Goal: Task Accomplishment & Management: Manage account settings

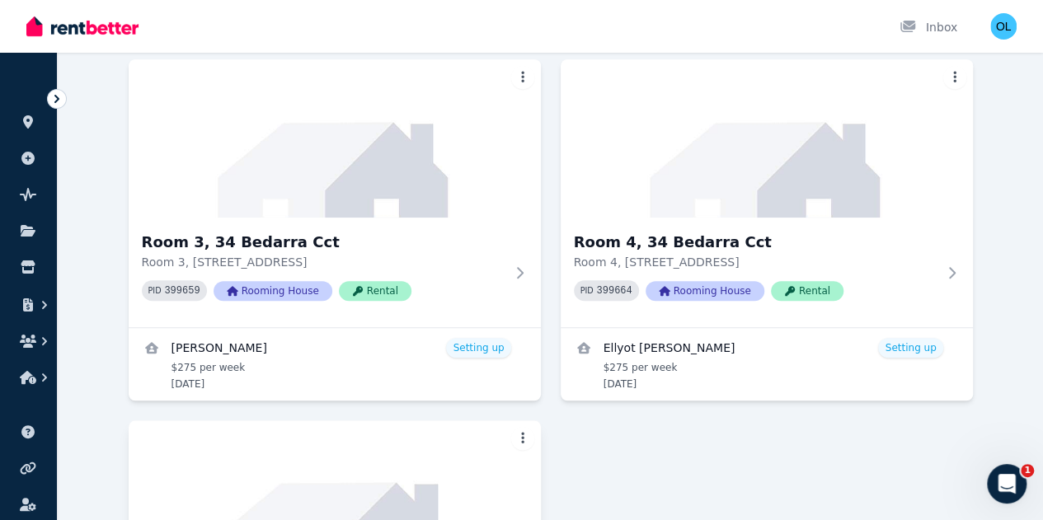
click at [495, 416] on img at bounding box center [334, 499] width 433 height 166
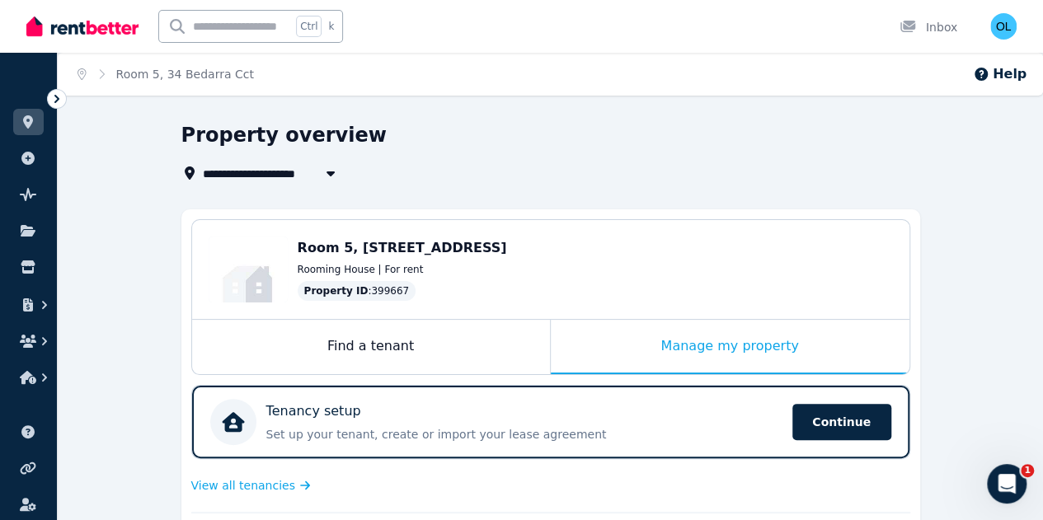
click at [474, 254] on span "Room 5, [STREET_ADDRESS]" at bounding box center [402, 248] width 209 height 16
click at [476, 243] on span "Room 5, [STREET_ADDRESS]" at bounding box center [402, 248] width 209 height 16
click at [328, 172] on icon "button" at bounding box center [330, 173] width 8 height 5
type input "**********"
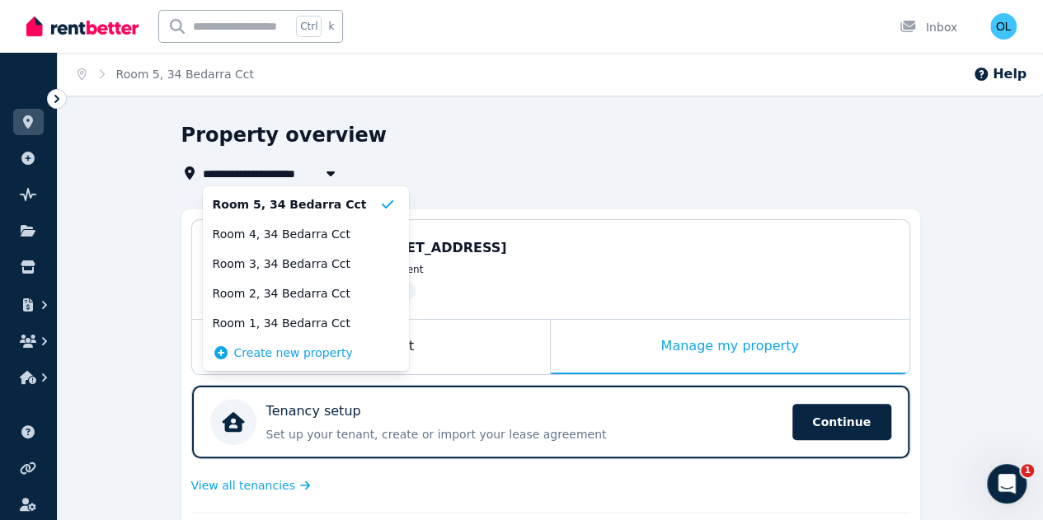
click at [436, 169] on div "**********" at bounding box center [545, 173] width 729 height 20
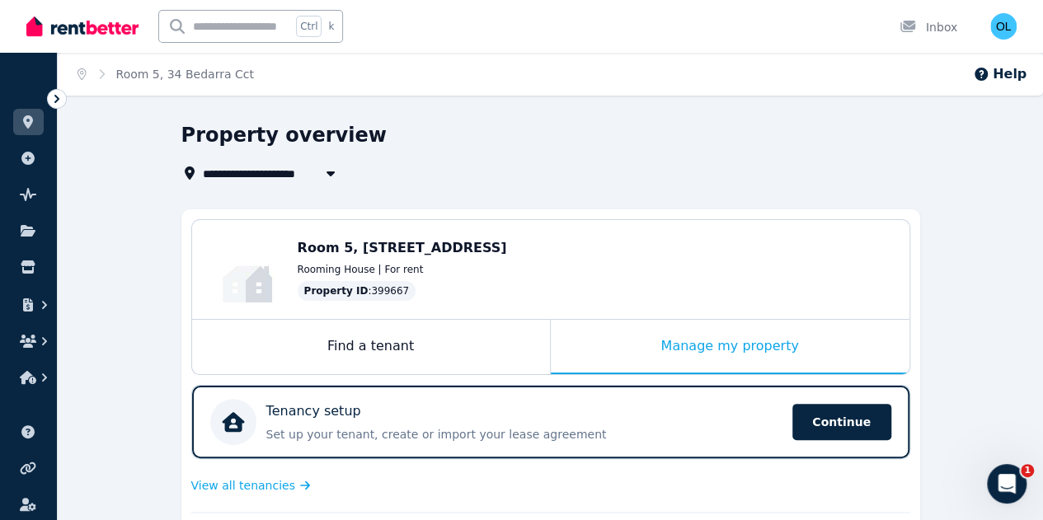
click at [372, 246] on span "Room 5, [STREET_ADDRESS]" at bounding box center [402, 248] width 209 height 16
click at [306, 285] on span "Property ID" at bounding box center [336, 290] width 64 height 13
click at [745, 344] on div "Manage my property" at bounding box center [730, 347] width 359 height 54
click at [423, 260] on div "Room 5, [STREET_ADDRESS] Rooming House | For rent Property ID : 399667" at bounding box center [595, 269] width 595 height 63
click at [516, 291] on div "Property ID : 399667" at bounding box center [595, 291] width 595 height 20
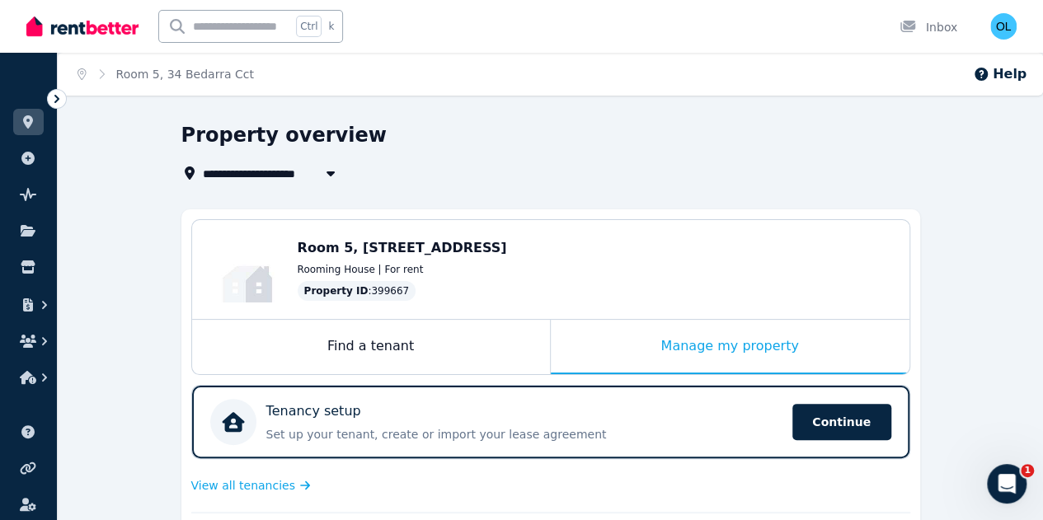
click at [101, 75] on icon "Breadcrumb" at bounding box center [101, 74] width 16 height 12
click at [101, 73] on icon "Breadcrumb" at bounding box center [101, 74] width 16 height 12
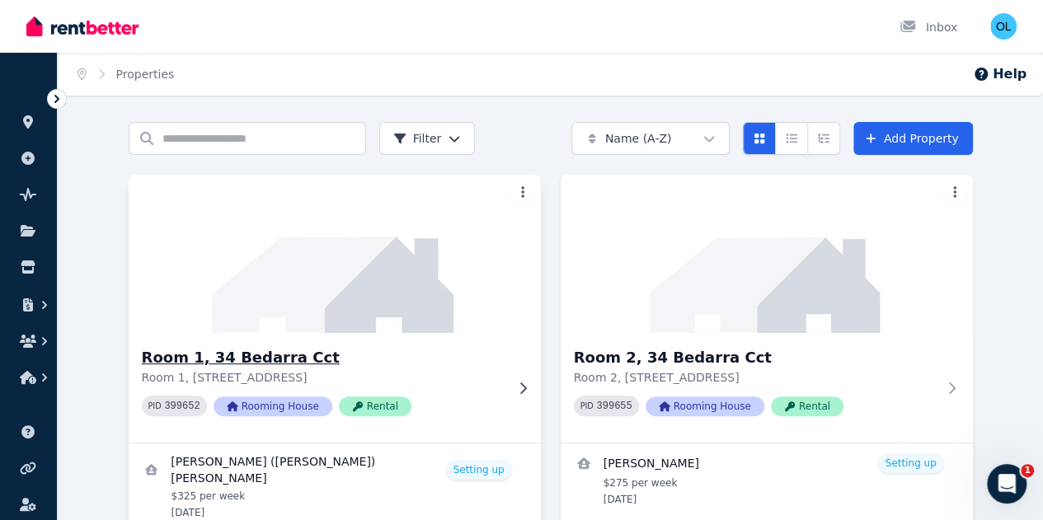
click at [275, 273] on img at bounding box center [334, 254] width 433 height 166
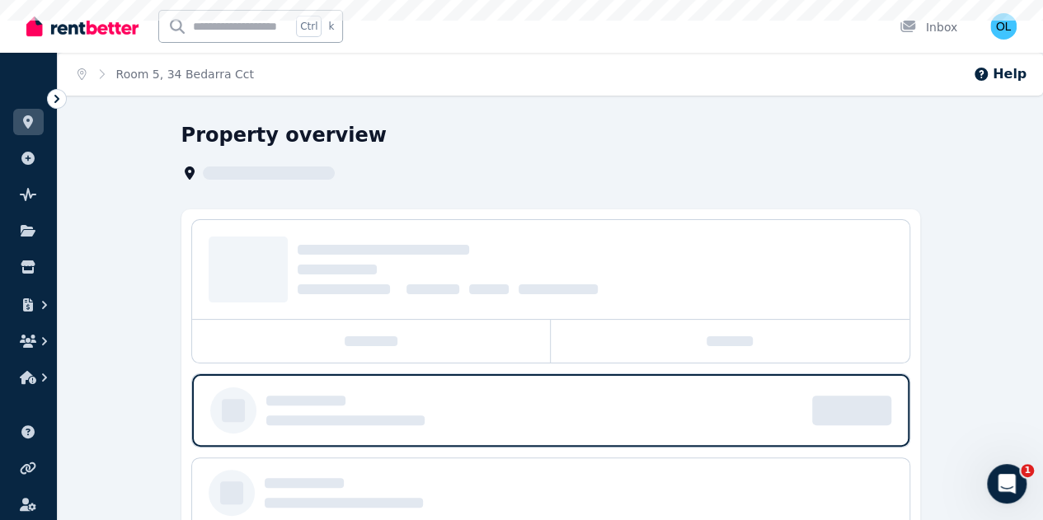
click at [275, 273] on div at bounding box center [248, 270] width 79 height 66
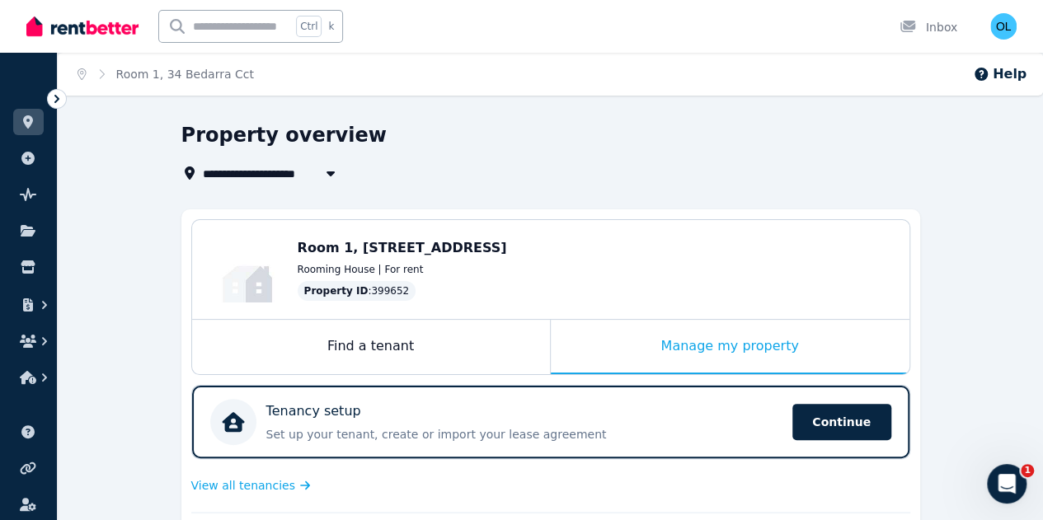
click at [332, 171] on icon "button" at bounding box center [330, 173] width 8 height 5
type input "**********"
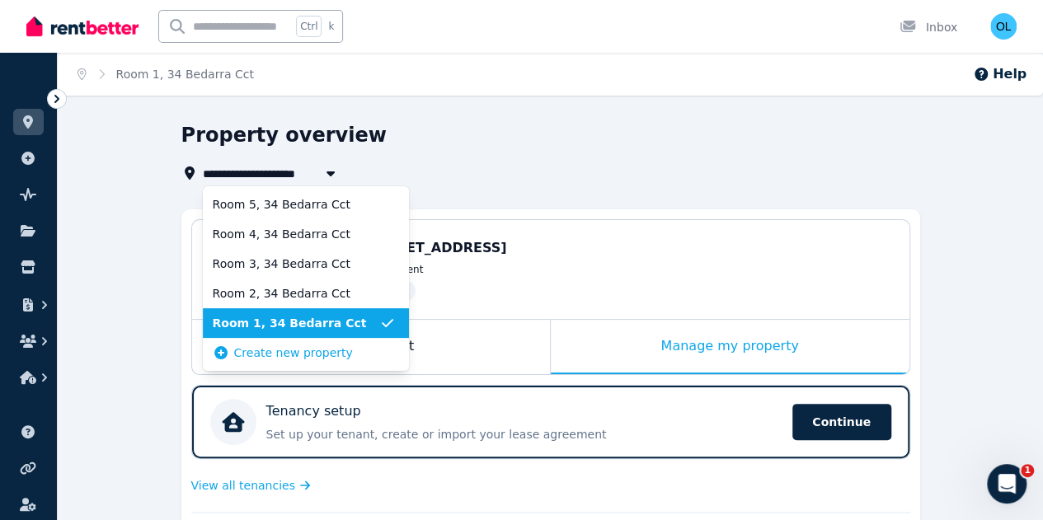
click at [579, 159] on div "**********" at bounding box center [545, 152] width 729 height 61
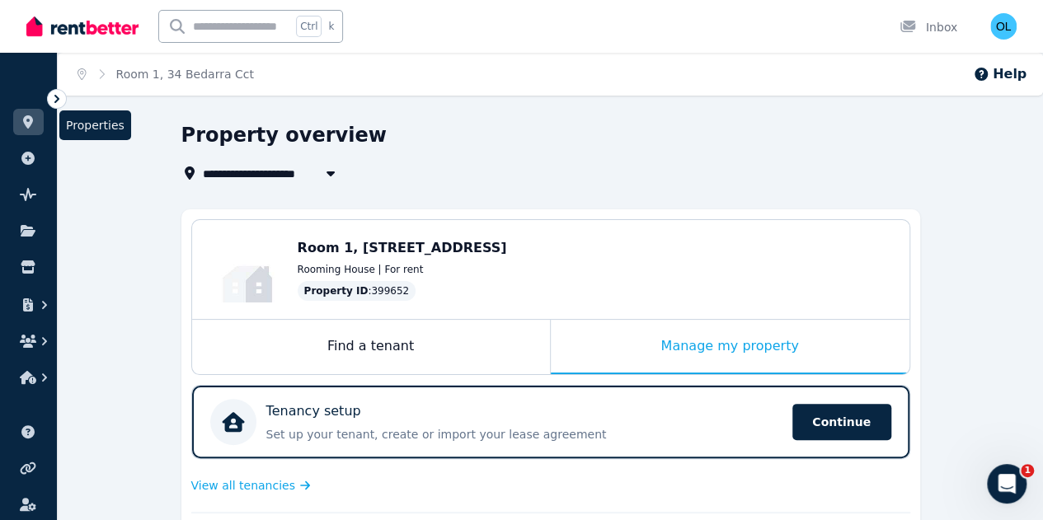
click at [26, 115] on icon at bounding box center [28, 121] width 16 height 13
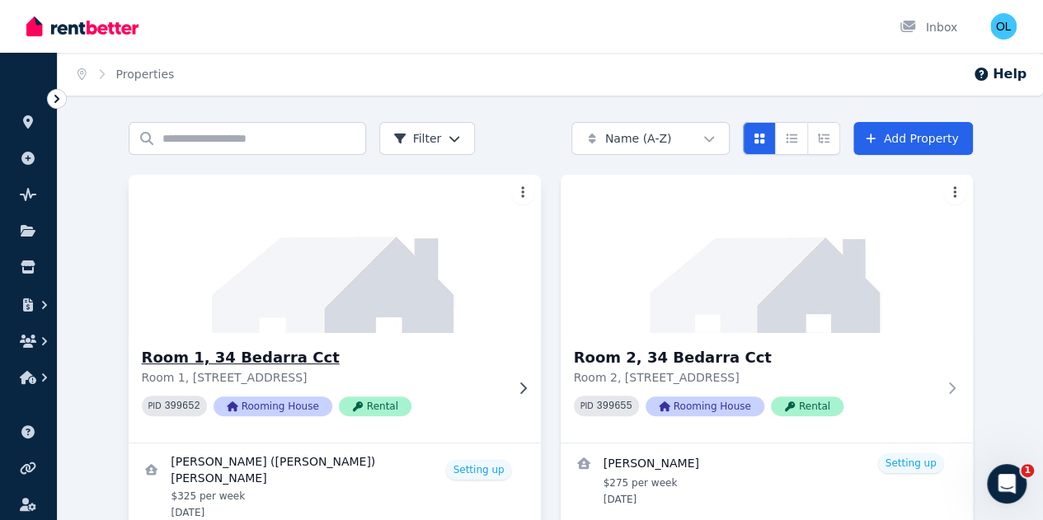
click at [218, 265] on img at bounding box center [334, 254] width 433 height 166
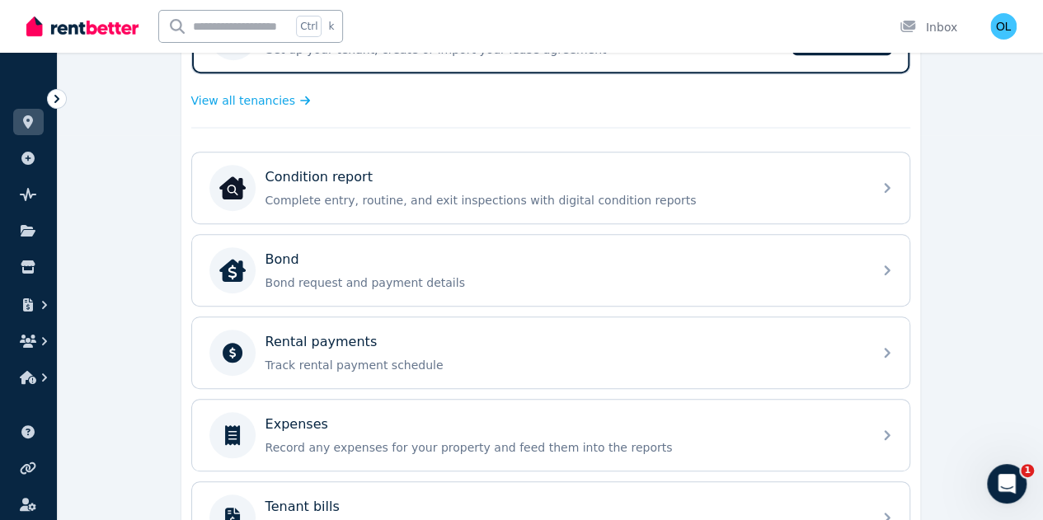
scroll to position [412, 0]
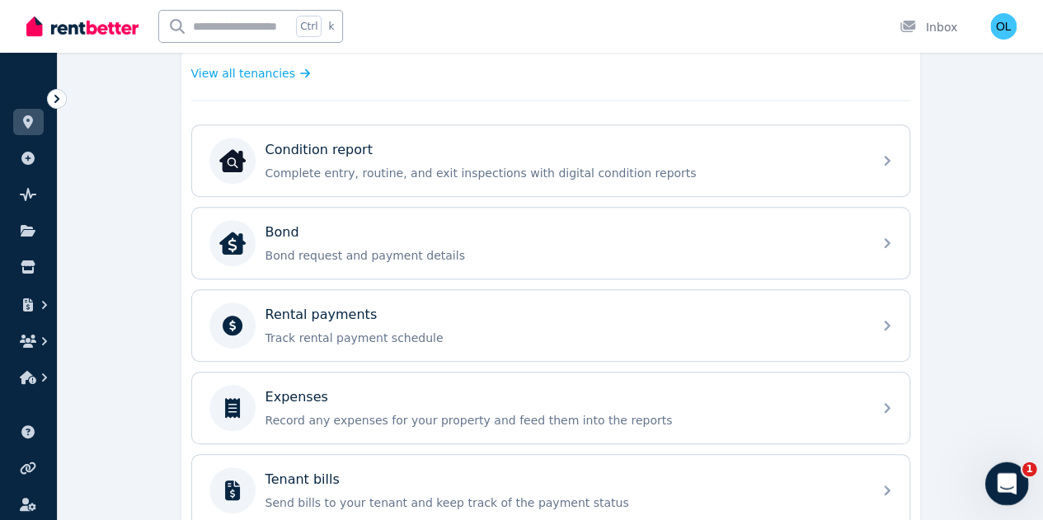
click at [1006, 478] on icon "Open Intercom Messenger" at bounding box center [1004, 481] width 27 height 27
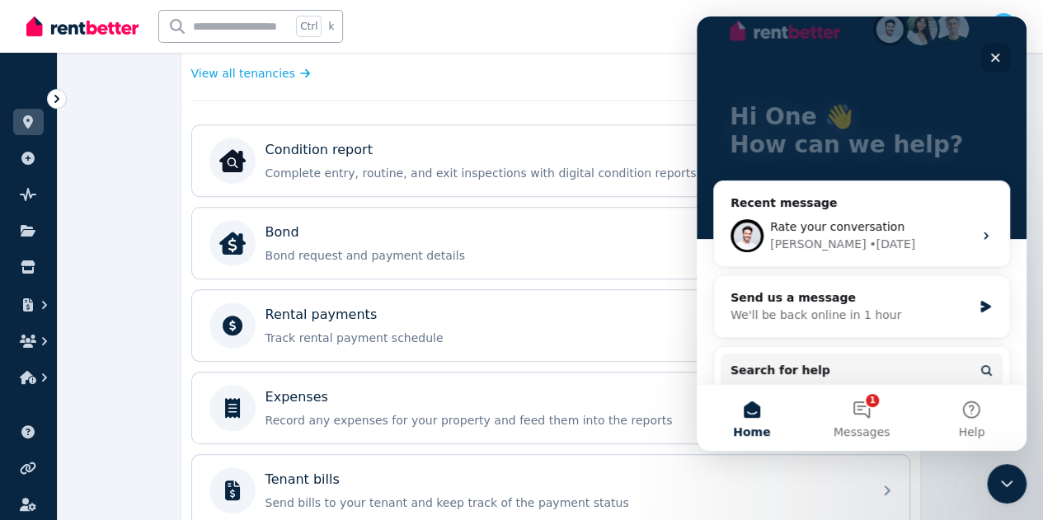
scroll to position [0, 0]
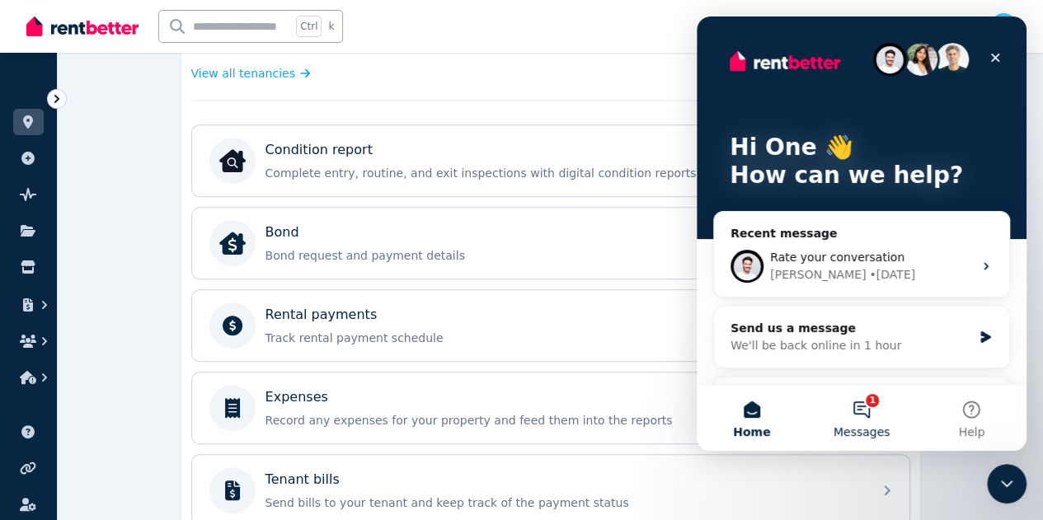
click at [856, 406] on button "1 Messages" at bounding box center [861, 418] width 110 height 66
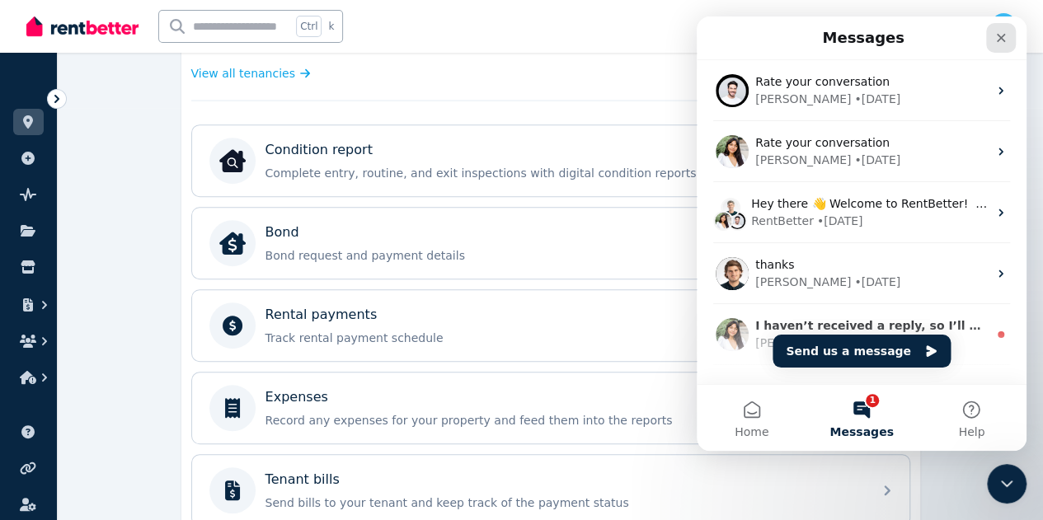
click at [1003, 31] on icon "Close" at bounding box center [1000, 37] width 13 height 13
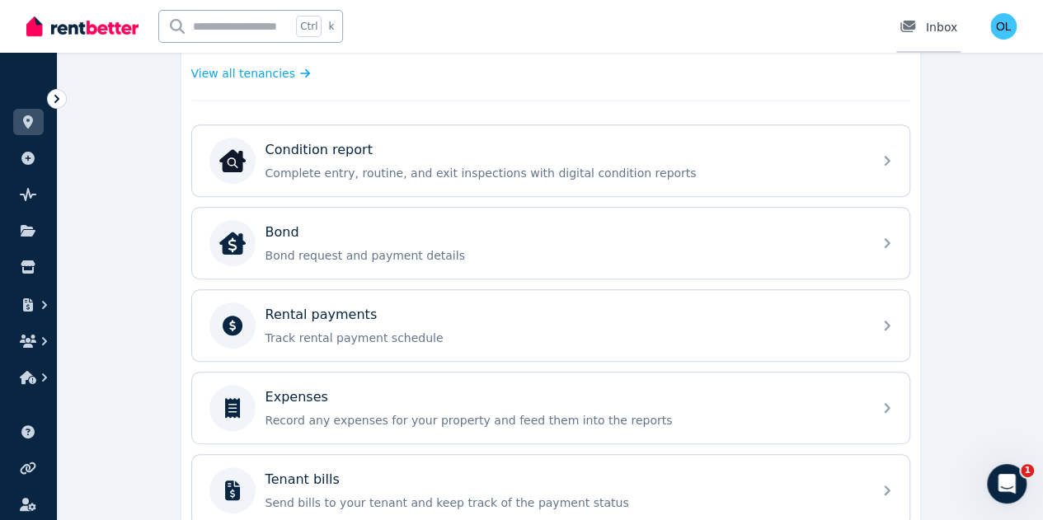
click at [928, 26] on div "Inbox" at bounding box center [928, 27] width 58 height 16
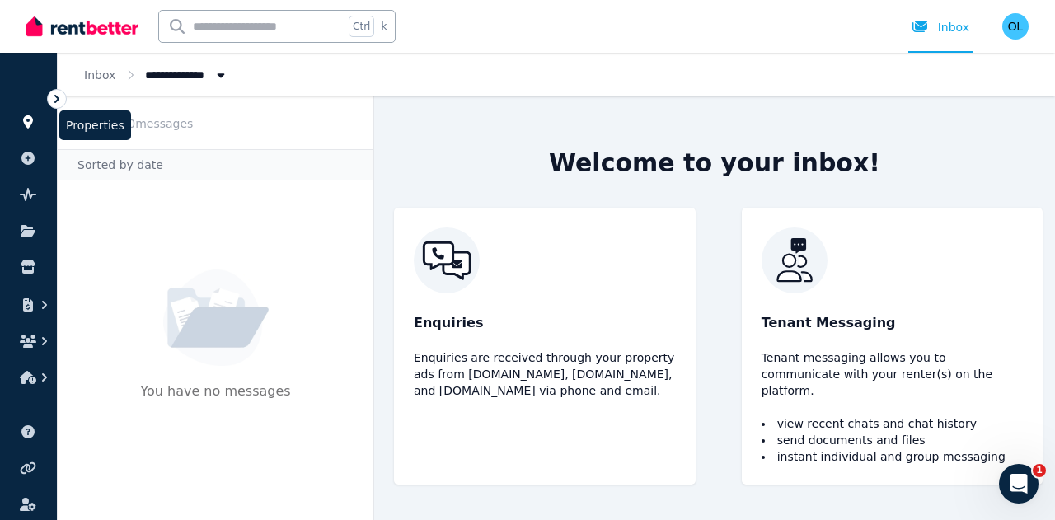
click at [24, 122] on icon at bounding box center [28, 121] width 10 height 13
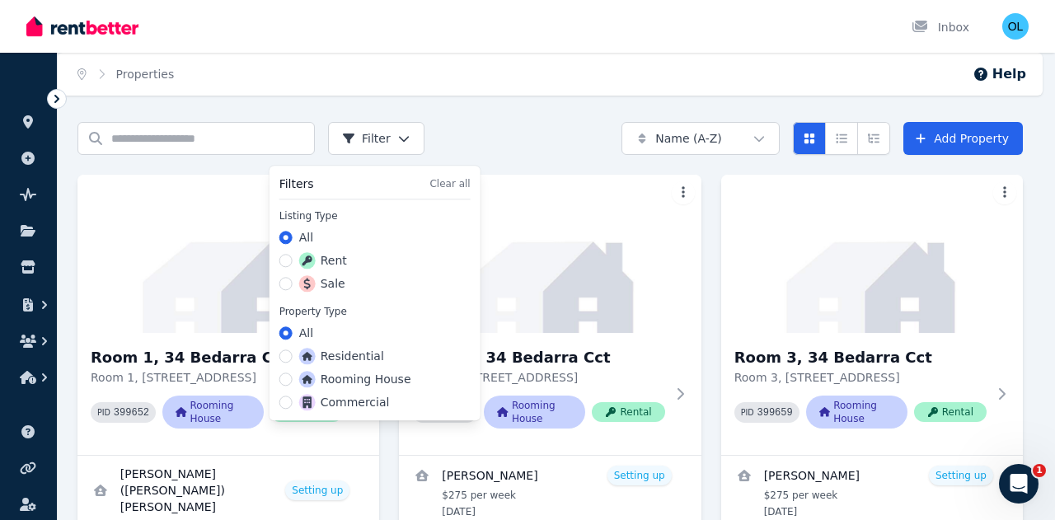
click at [399, 136] on html "Open main menu Inbox Open user menu ORGANISE Properties Add property Pulse BETA…" at bounding box center [527, 260] width 1055 height 520
click at [362, 355] on label "Residential" at bounding box center [341, 356] width 85 height 16
click at [293, 355] on button "Residential" at bounding box center [285, 355] width 13 height 13
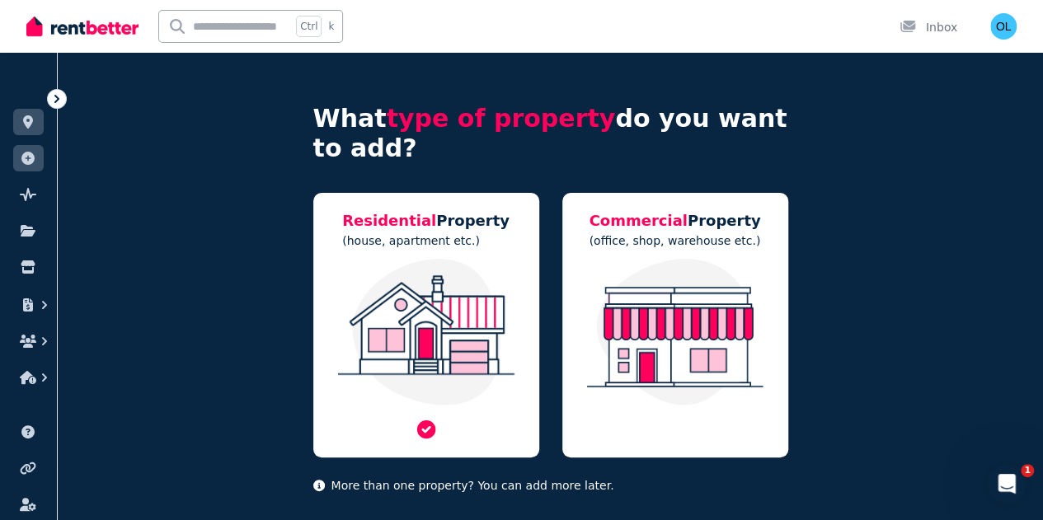
scroll to position [79, 0]
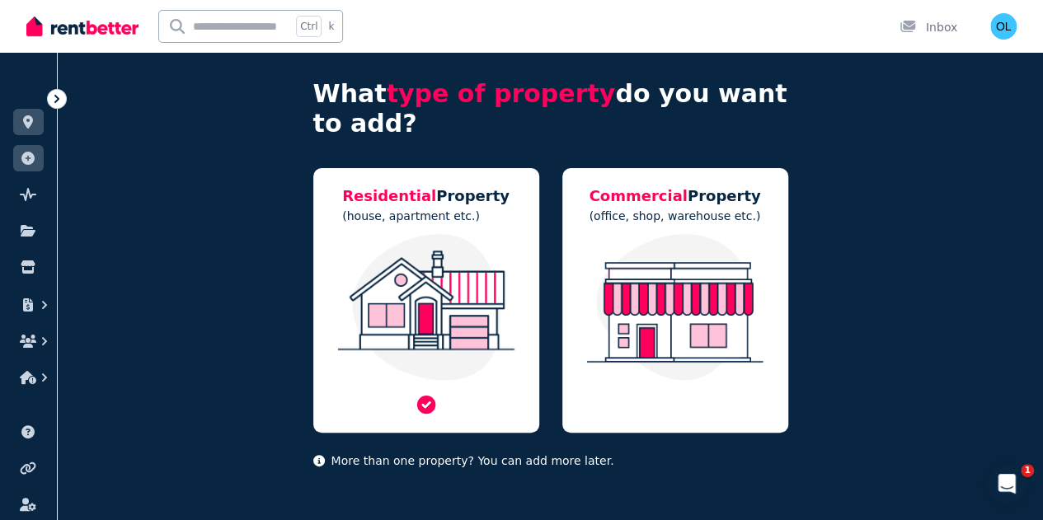
click at [435, 327] on img at bounding box center [426, 307] width 193 height 147
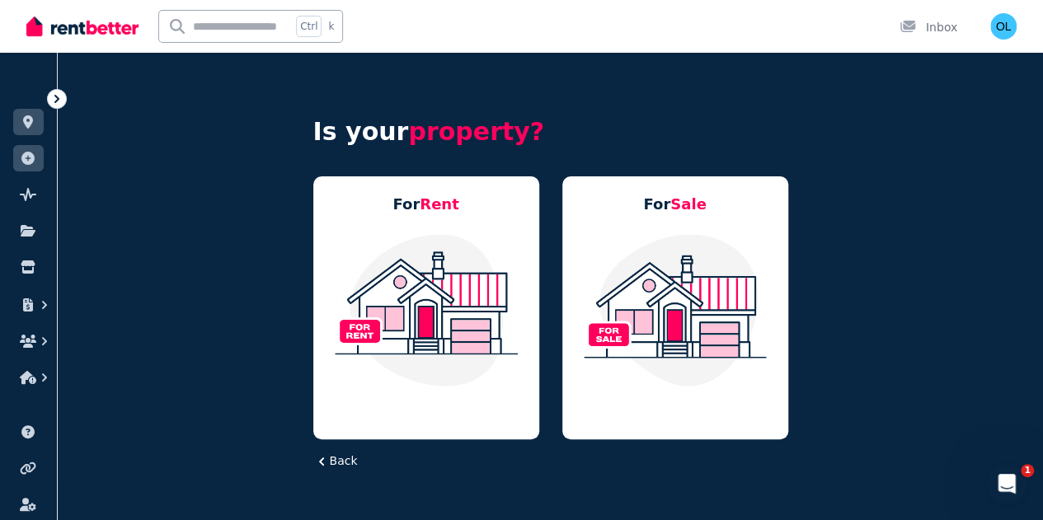
scroll to position [63, 0]
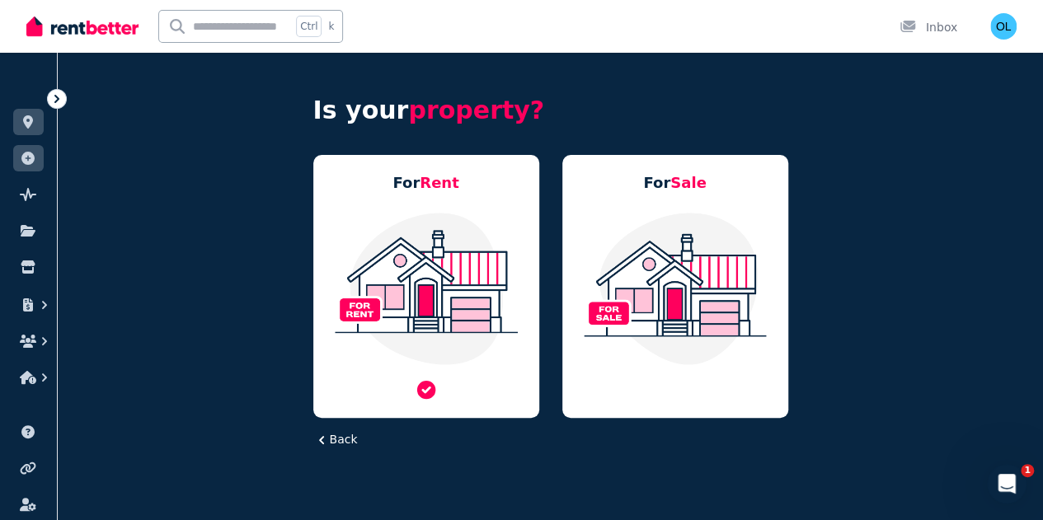
click at [444, 305] on img at bounding box center [426, 288] width 193 height 155
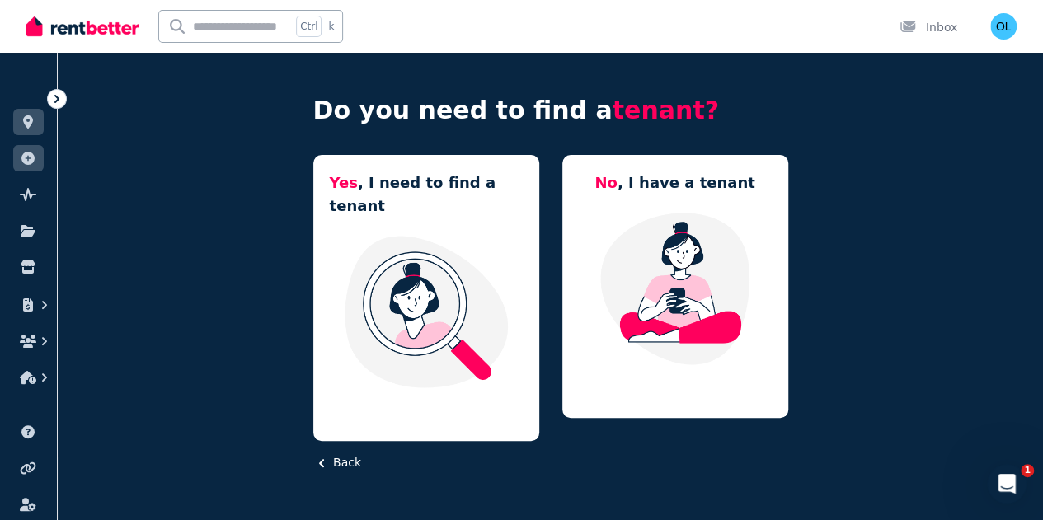
scroll to position [43, 0]
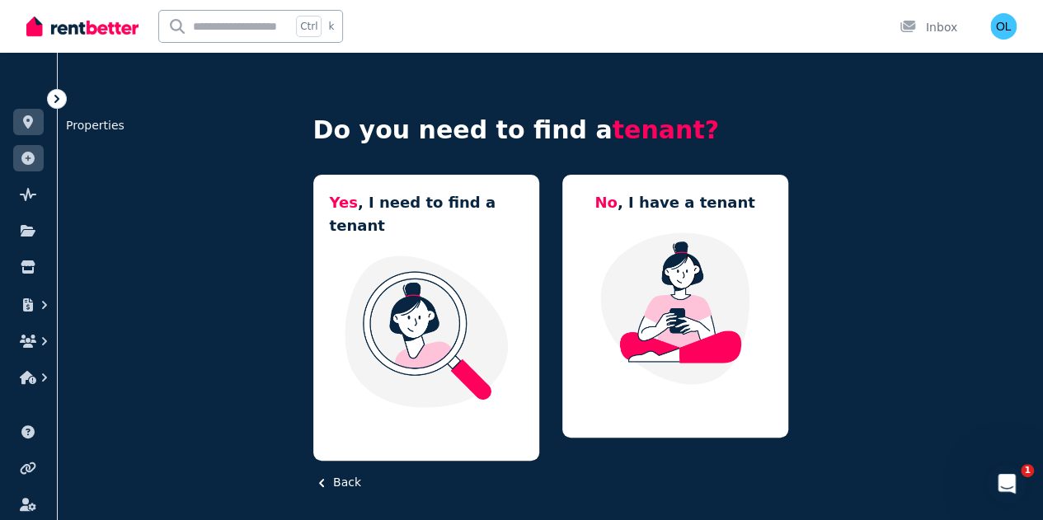
click at [27, 120] on icon at bounding box center [28, 121] width 16 height 13
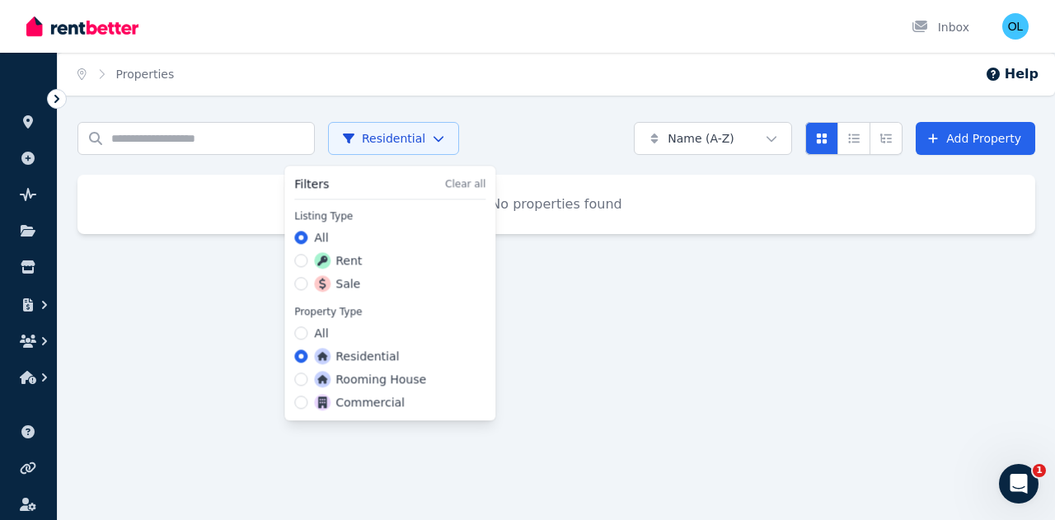
click at [424, 140] on html "Open main menu Inbox Open user menu ORGANISE Properties Add property Pulse BETA…" at bounding box center [527, 260] width 1055 height 520
click at [302, 378] on button "Rooming House" at bounding box center [300, 379] width 13 height 13
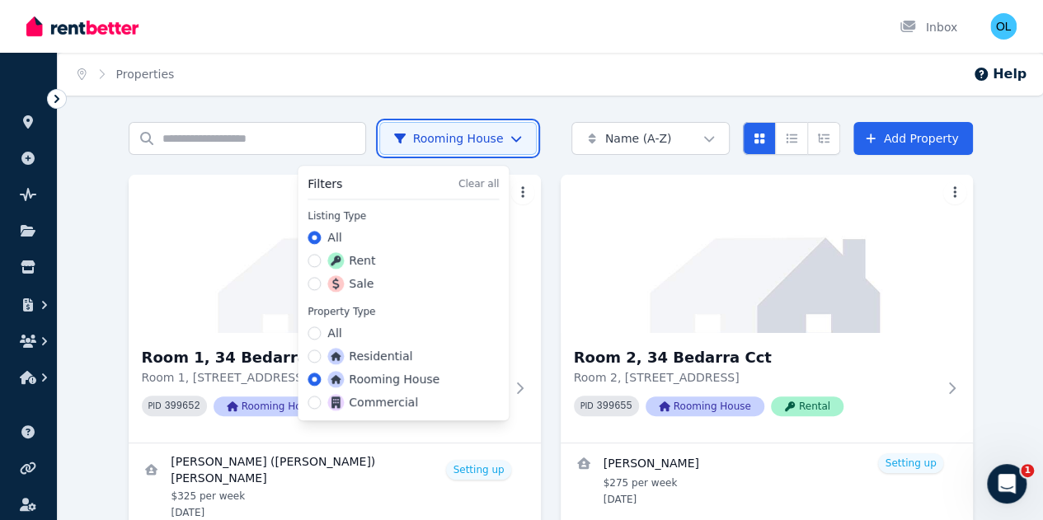
click at [602, 141] on html "Open main menu Inbox Open user menu ORGANISE Properties Add property Pulse BETA…" at bounding box center [521, 260] width 1043 height 520
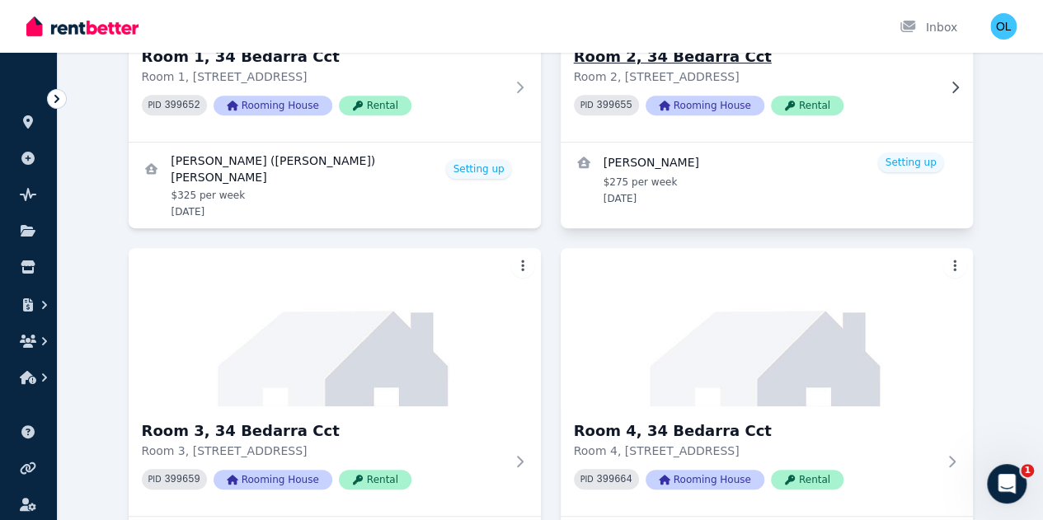
scroll to position [330, 0]
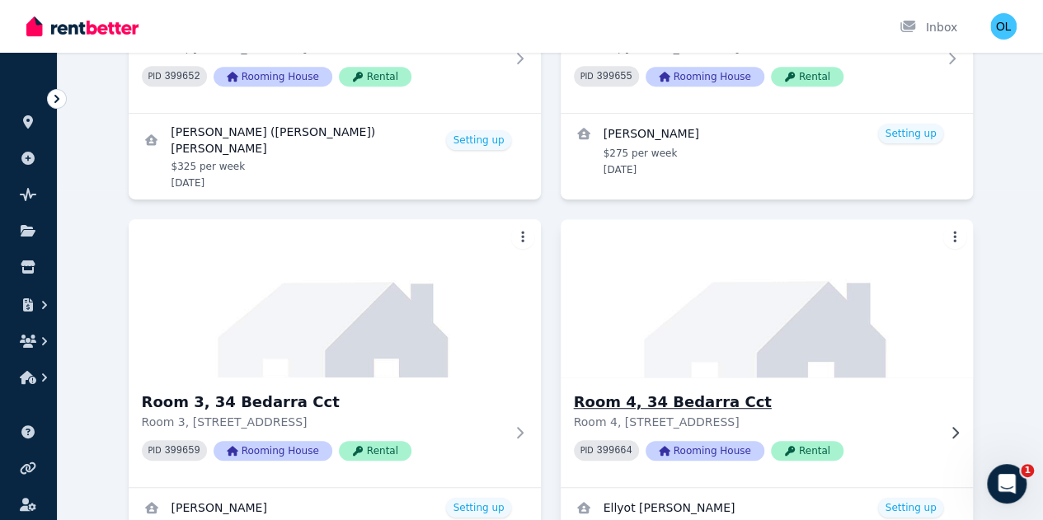
click at [550, 380] on img at bounding box center [766, 298] width 433 height 166
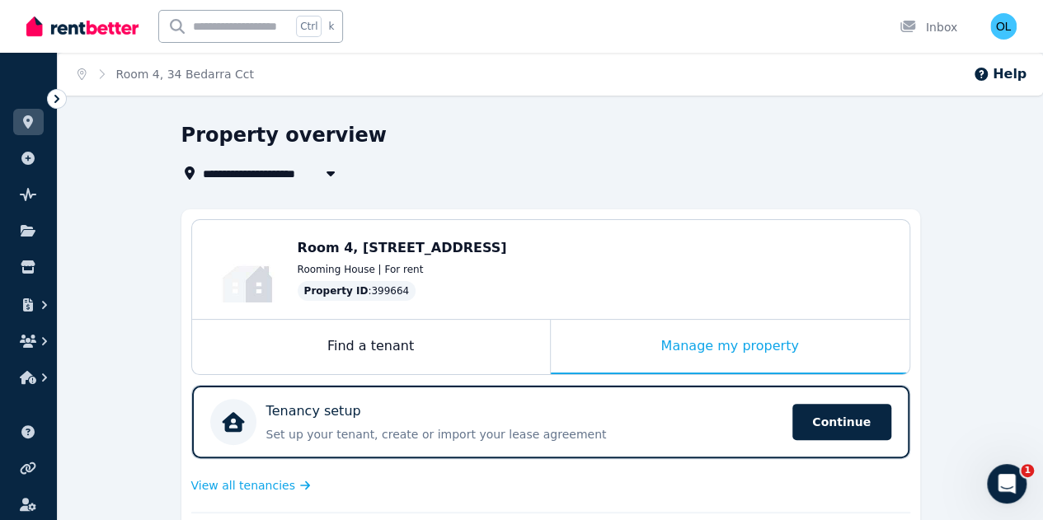
click at [331, 171] on icon "button" at bounding box center [330, 172] width 16 height 13
type input "**********"
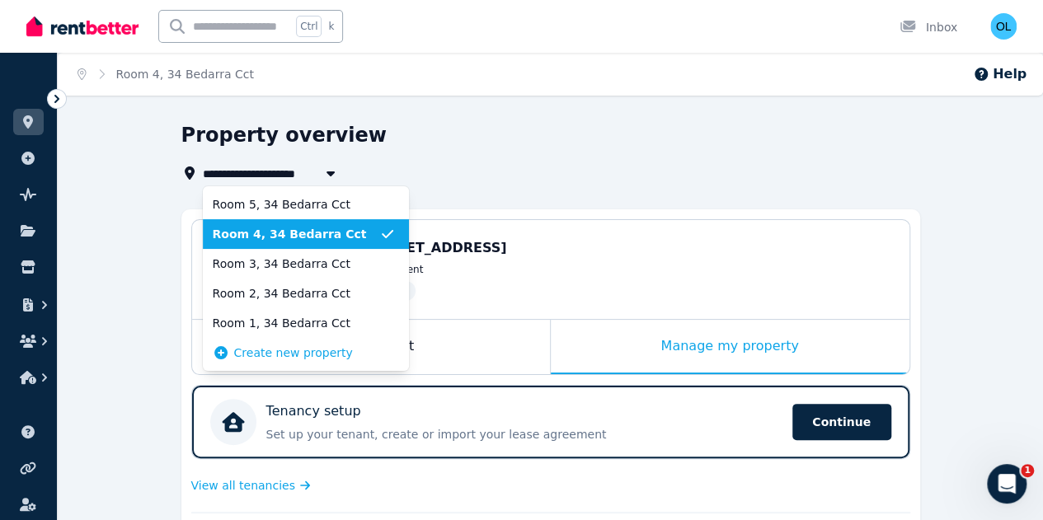
click at [324, 232] on span "Room 4, 34 Bedarra Cct" at bounding box center [296, 234] width 166 height 16
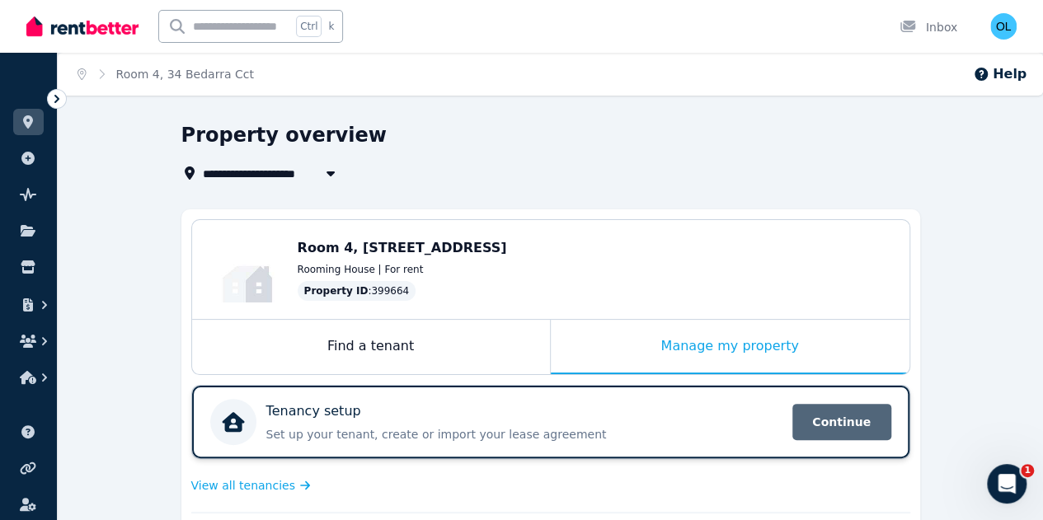
click at [853, 421] on span "Continue" at bounding box center [841, 422] width 99 height 36
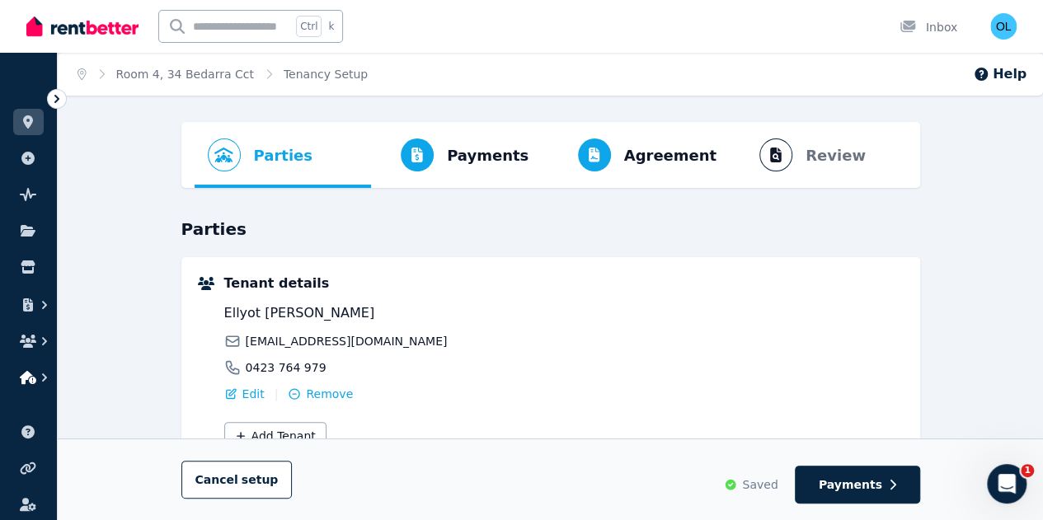
click at [23, 373] on icon "button" at bounding box center [28, 377] width 16 height 13
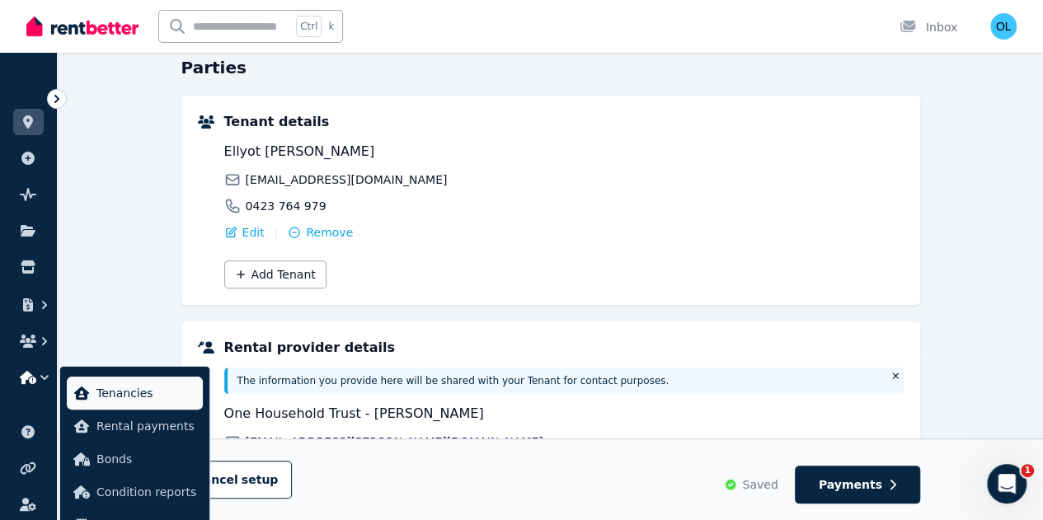
scroll to position [247, 0]
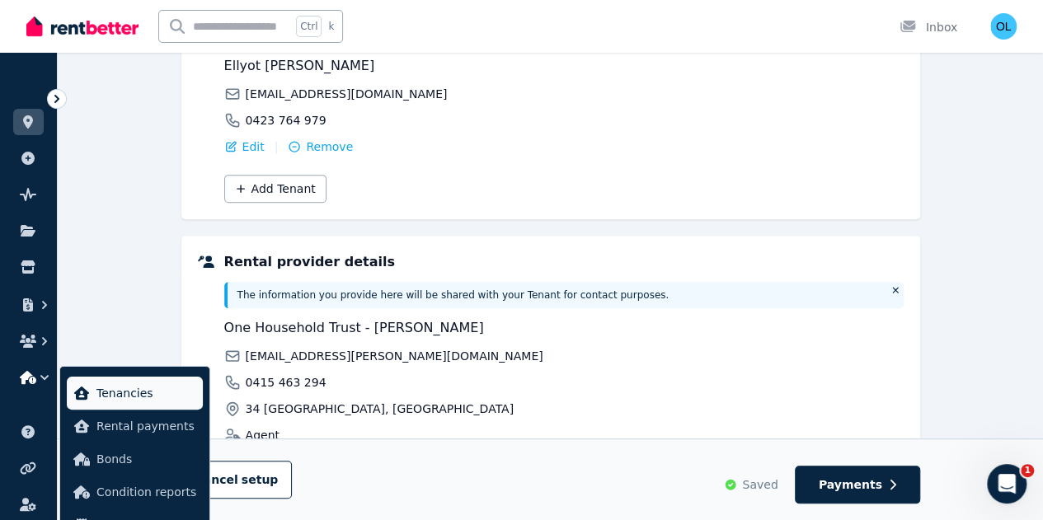
click at [129, 392] on span "Tenancies" at bounding box center [146, 393] width 100 height 20
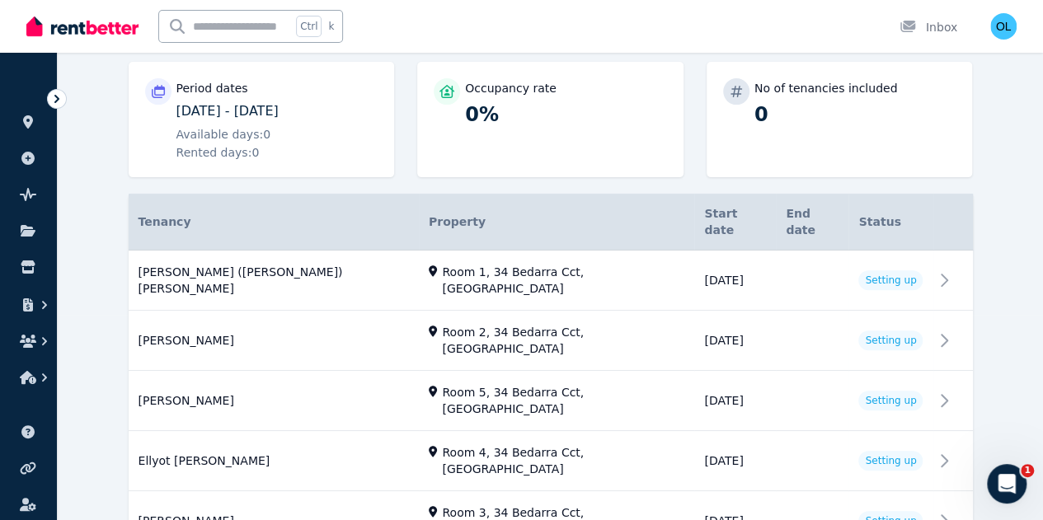
scroll to position [210, 0]
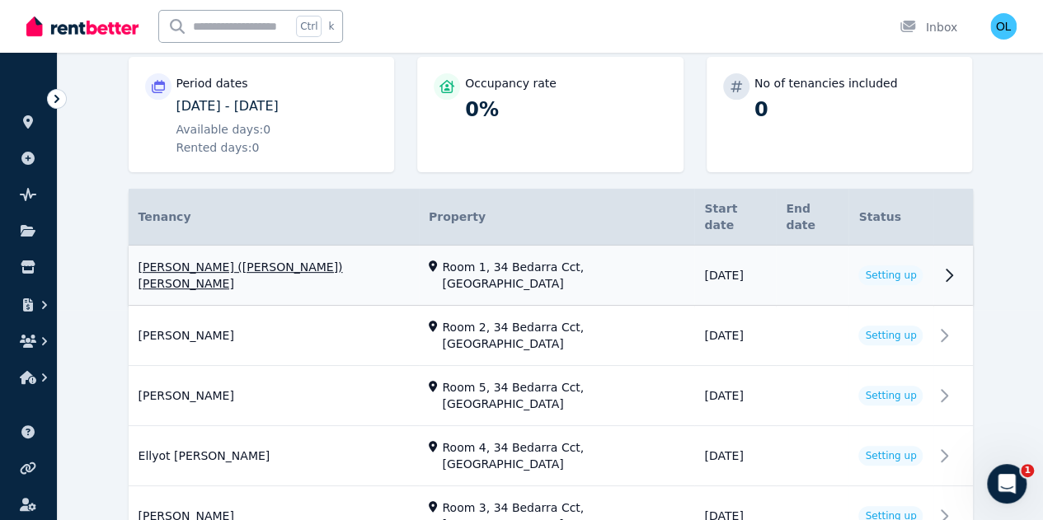
click at [903, 250] on link "View property details" at bounding box center [551, 276] width 844 height 60
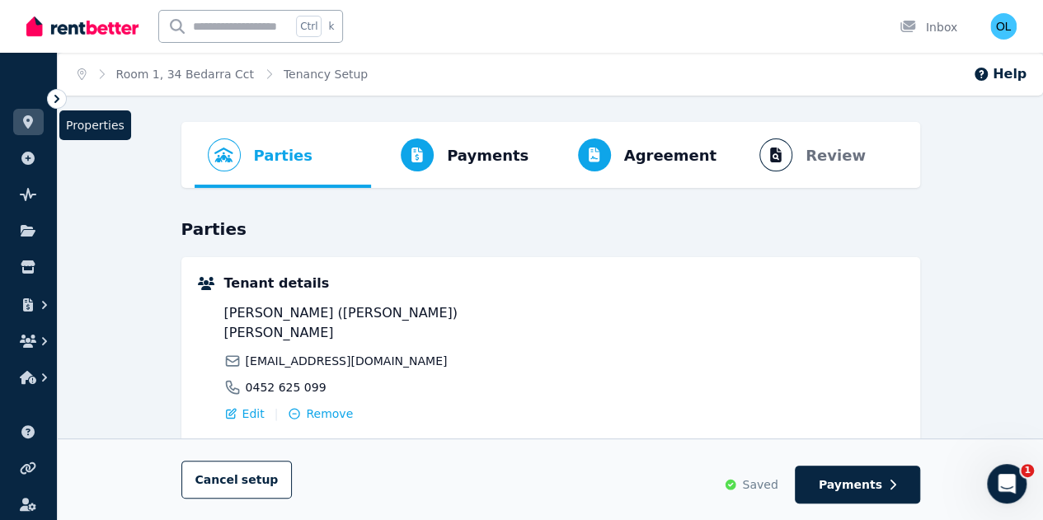
click at [30, 124] on icon at bounding box center [28, 121] width 10 height 13
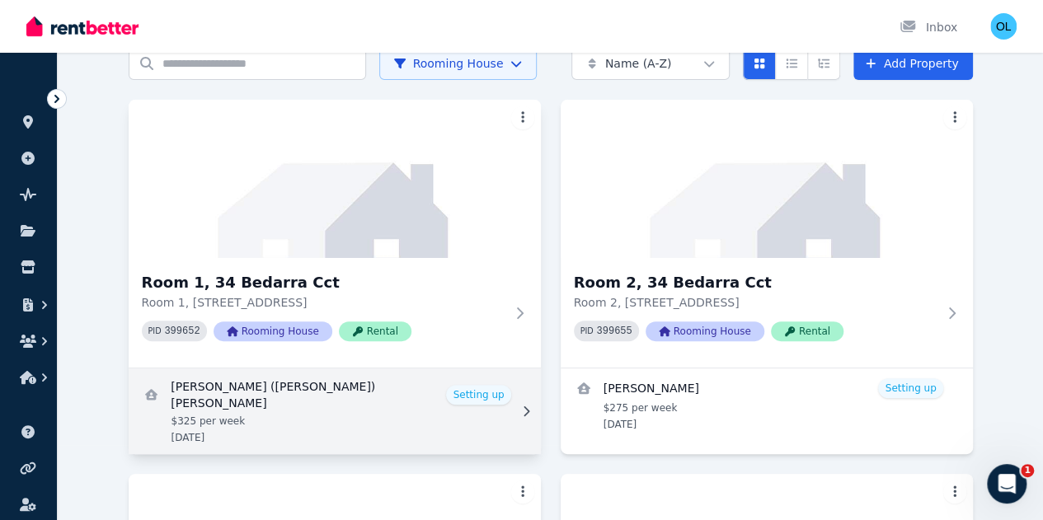
scroll to position [165, 0]
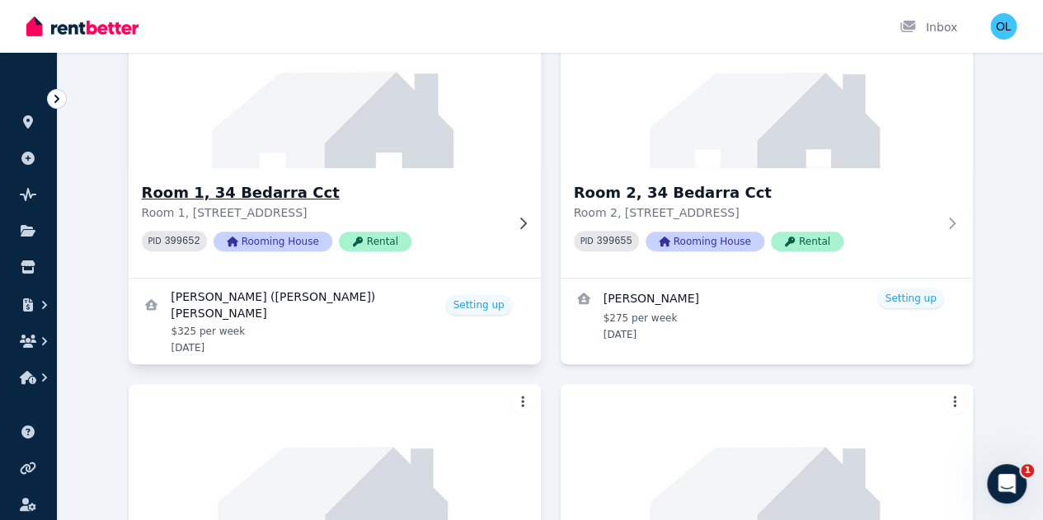
click at [514, 230] on icon at bounding box center [522, 223] width 16 height 13
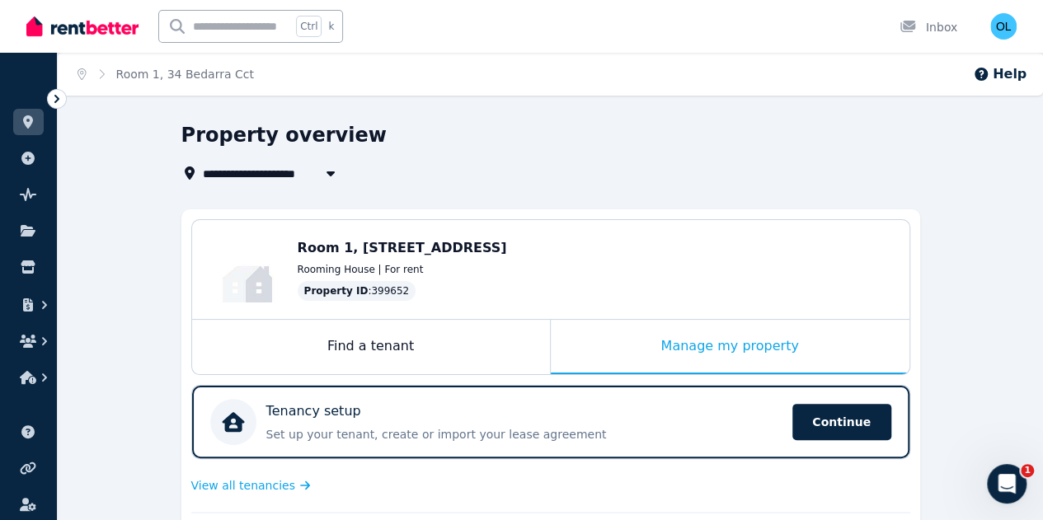
click at [348, 260] on div "Room 1, [STREET_ADDRESS] Rooming House | For rent Property ID : 399652" at bounding box center [595, 269] width 595 height 63
click at [563, 260] on div "Room 1, [STREET_ADDRESS] Rooming House | For rent Property ID : 399652" at bounding box center [595, 269] width 595 height 63
click at [622, 270] on div "Rooming House | For rent" at bounding box center [595, 269] width 595 height 13
click at [332, 172] on icon "button" at bounding box center [330, 173] width 8 height 5
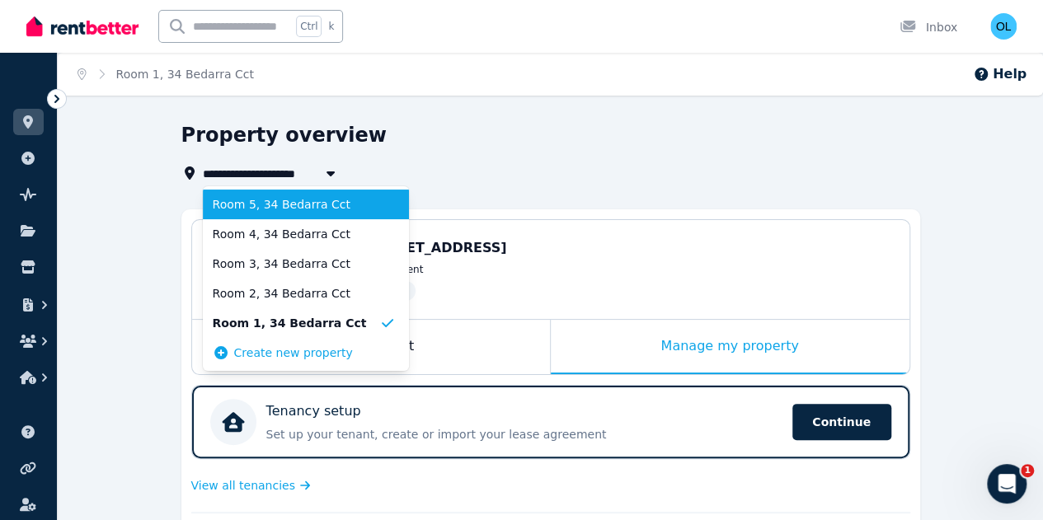
click at [313, 204] on span "Room 5, 34 Bedarra Cct" at bounding box center [296, 204] width 166 height 16
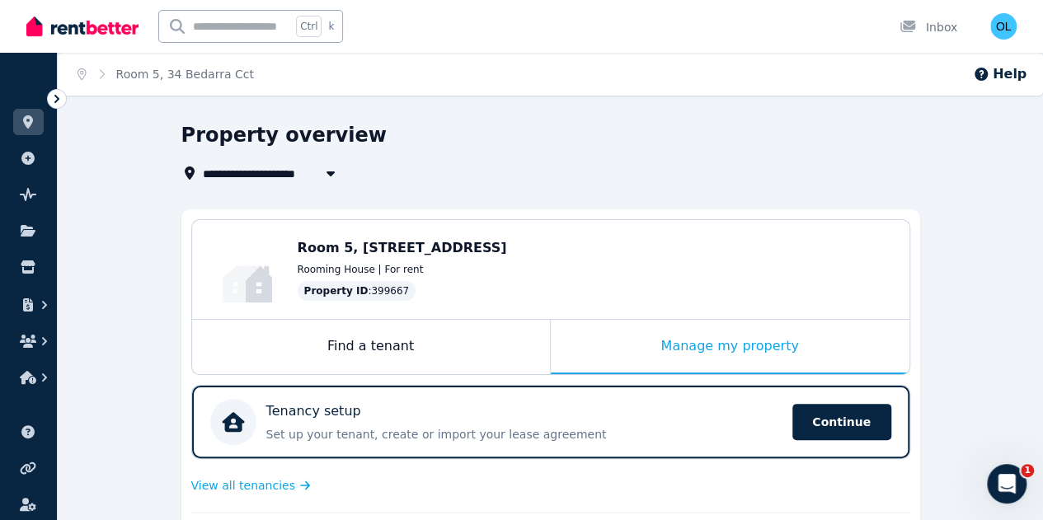
click at [331, 167] on icon "button" at bounding box center [330, 172] width 16 height 13
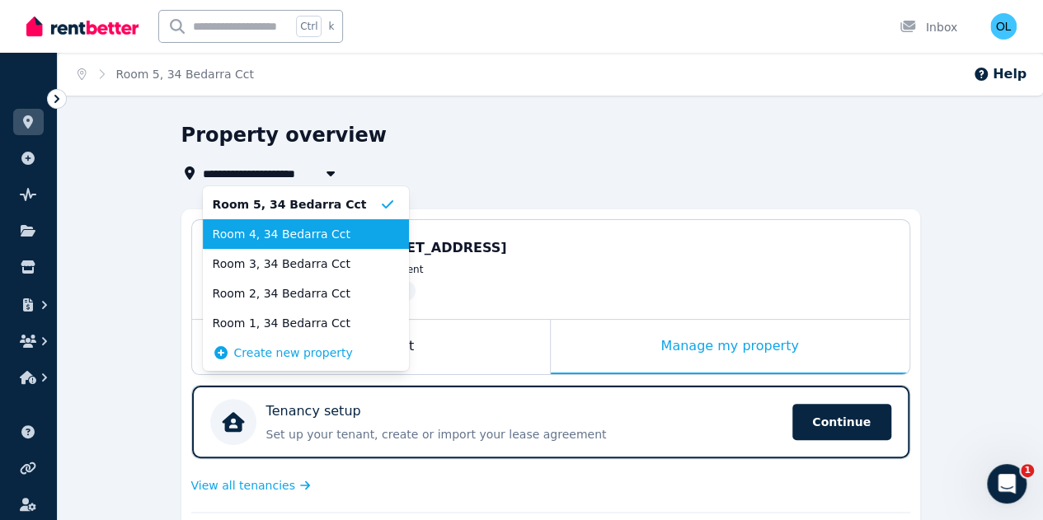
click at [316, 238] on span "Room 4, 34 Bedarra Cct" at bounding box center [296, 234] width 166 height 16
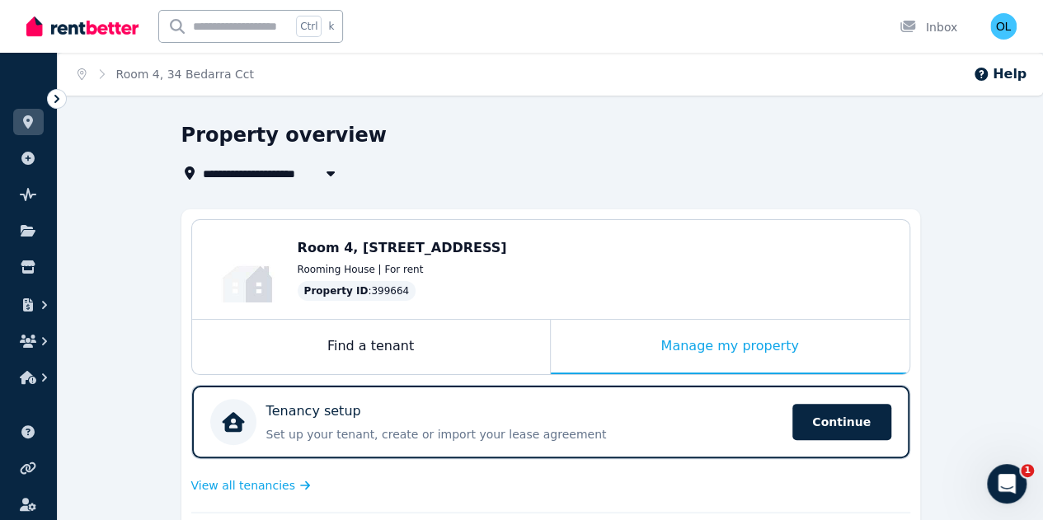
click at [333, 171] on icon "button" at bounding box center [330, 173] width 8 height 5
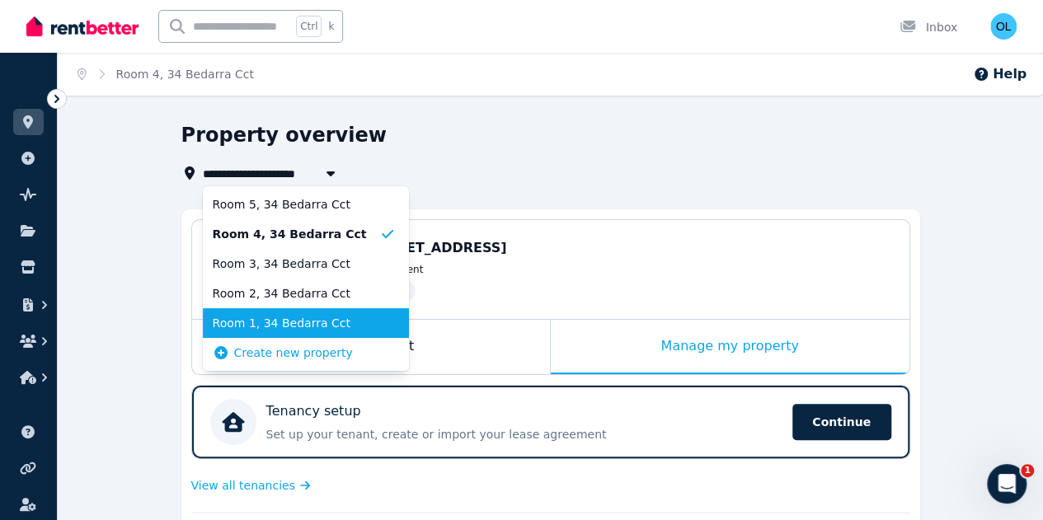
click at [300, 329] on span "Room 1, 34 Bedarra Cct" at bounding box center [296, 323] width 166 height 16
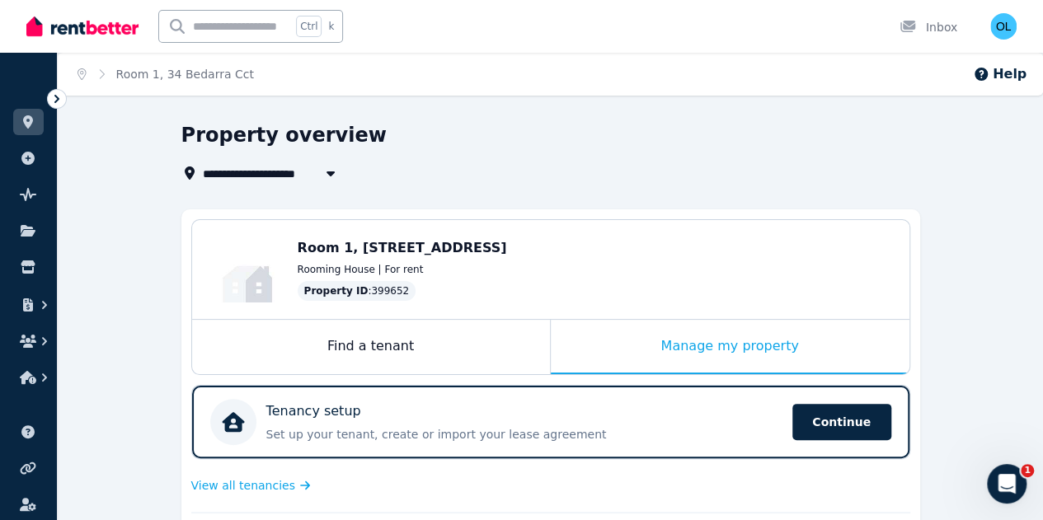
click at [334, 170] on icon "button" at bounding box center [330, 172] width 16 height 13
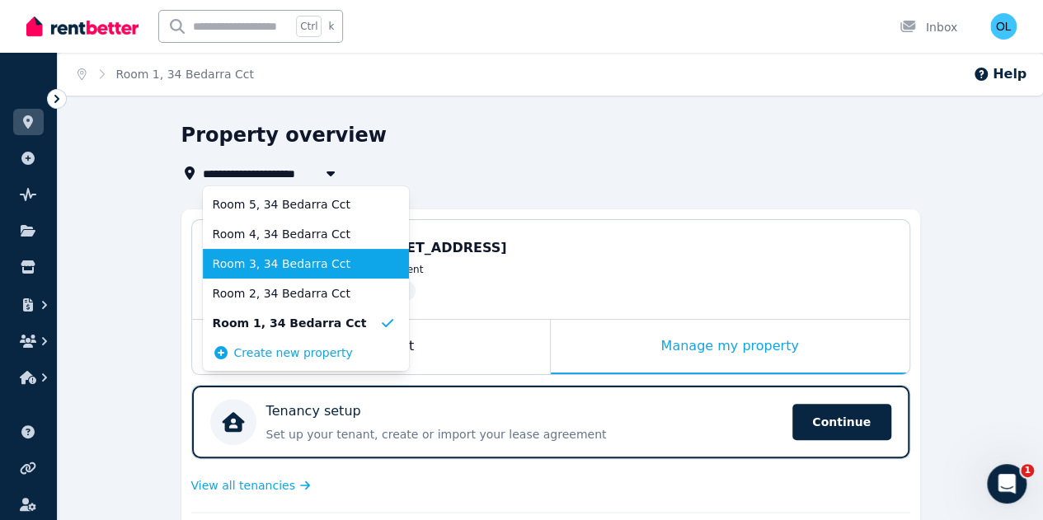
click at [302, 271] on span "Room 3, 34 Bedarra Cct" at bounding box center [296, 264] width 166 height 16
type input "**********"
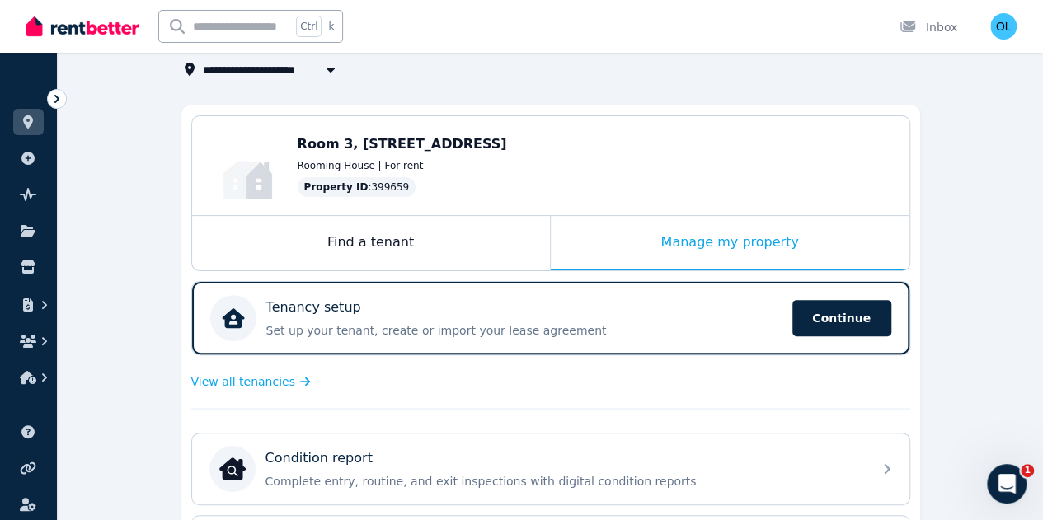
scroll to position [247, 0]
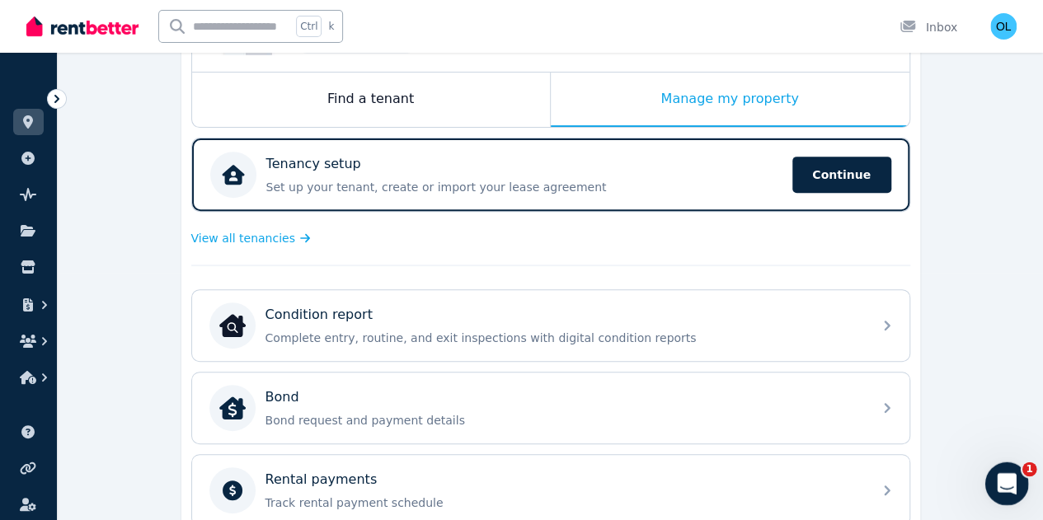
click at [1010, 478] on icon "Open Intercom Messenger" at bounding box center [1004, 481] width 27 height 27
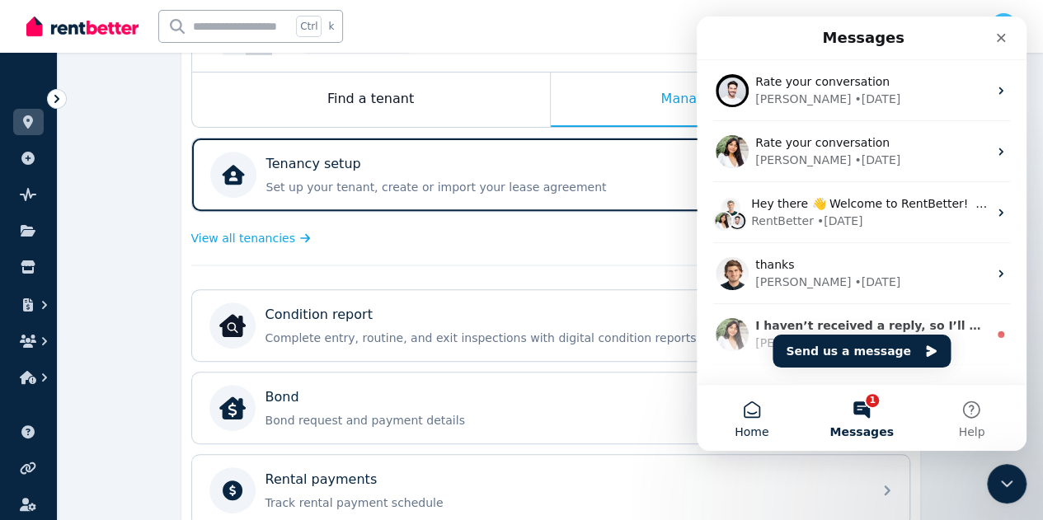
click at [752, 411] on button "Home" at bounding box center [751, 418] width 110 height 66
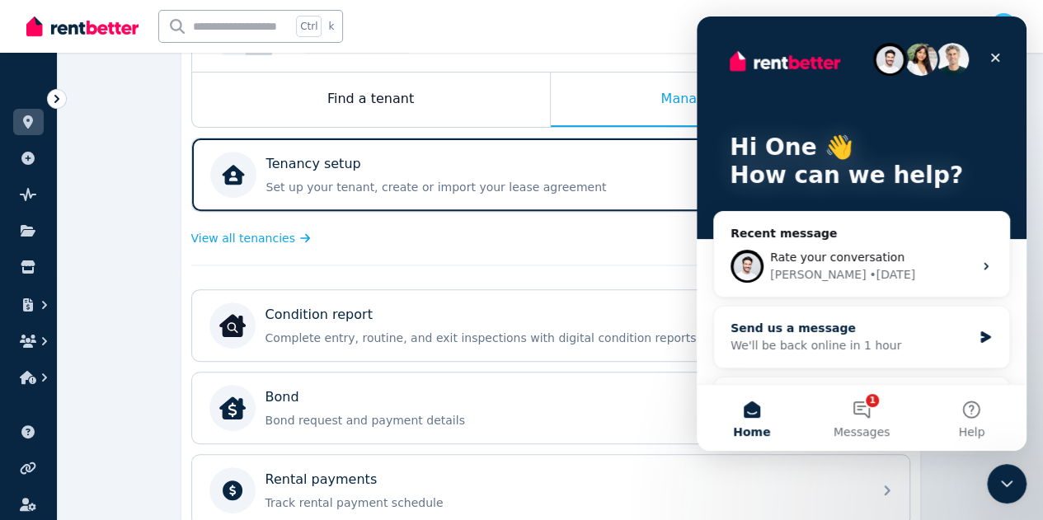
click at [823, 339] on div "We'll be back online in 1 hour" at bounding box center [851, 345] width 242 height 17
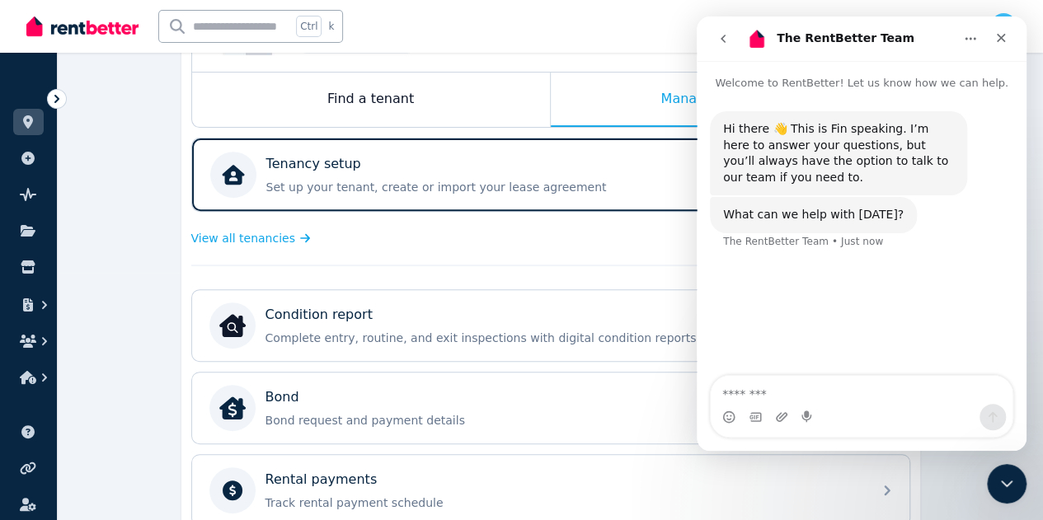
click at [784, 391] on textarea "Message…" at bounding box center [861, 390] width 302 height 28
click at [829, 393] on textarea "**********" at bounding box center [861, 390] width 302 height 28
click at [888, 398] on textarea "**********" at bounding box center [861, 390] width 302 height 28
type textarea "*"
click at [28, 125] on icon at bounding box center [28, 121] width 10 height 13
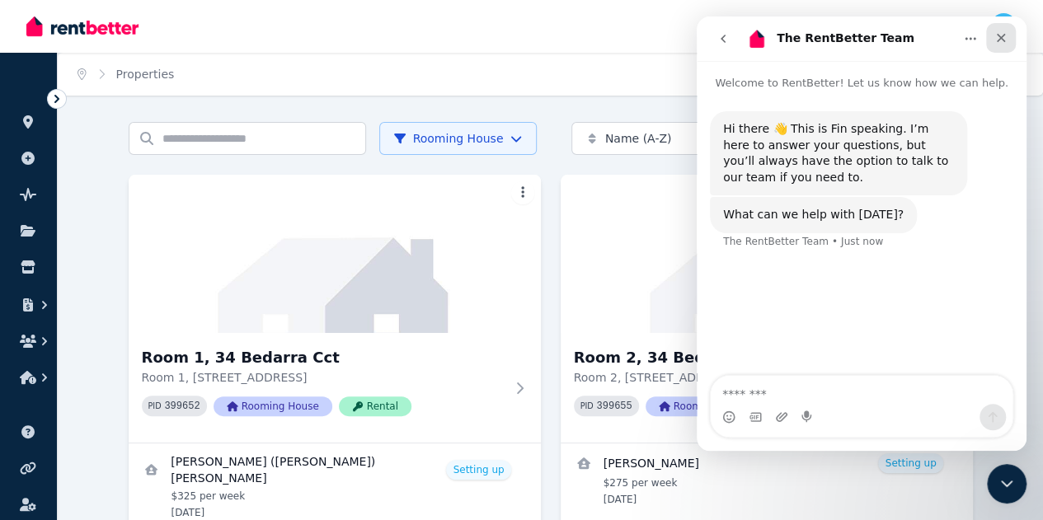
click at [1000, 32] on icon "Close" at bounding box center [1000, 37] width 13 height 13
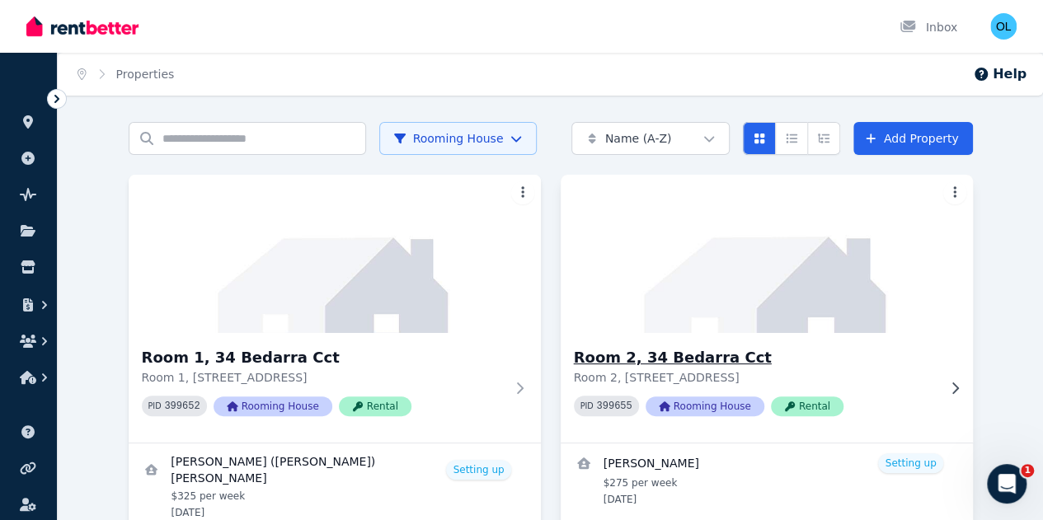
scroll to position [165, 0]
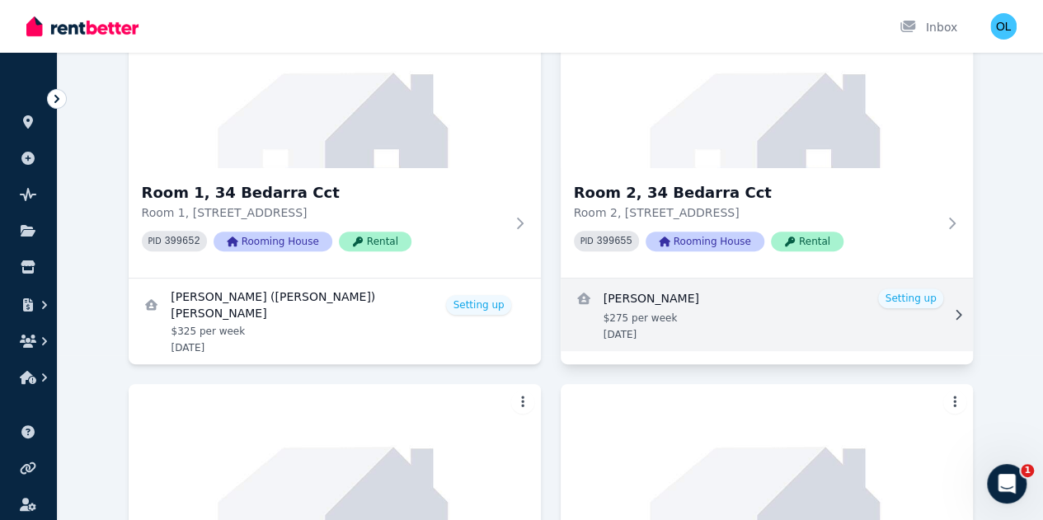
click at [648, 334] on link "View details for Ivy Murphy" at bounding box center [766, 315] width 412 height 73
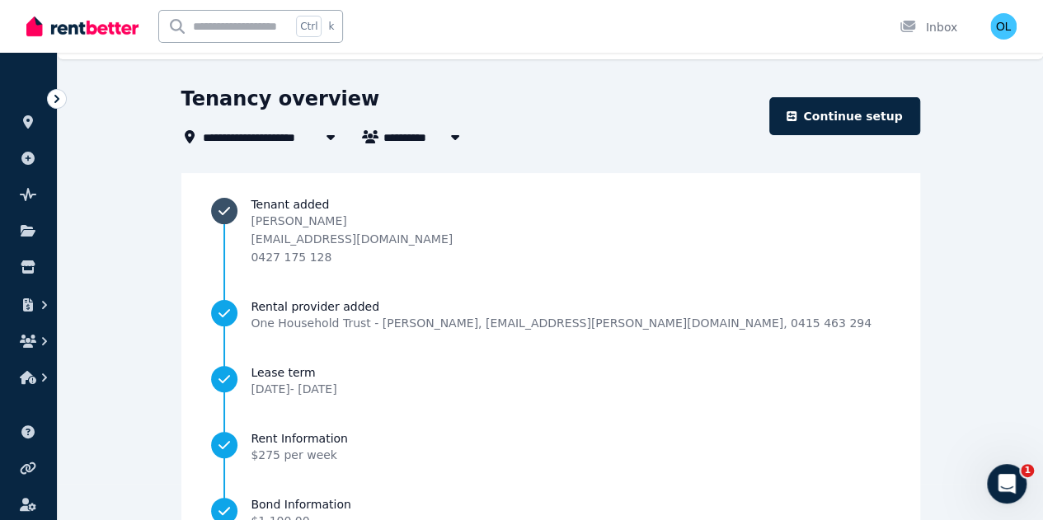
scroll to position [3, 0]
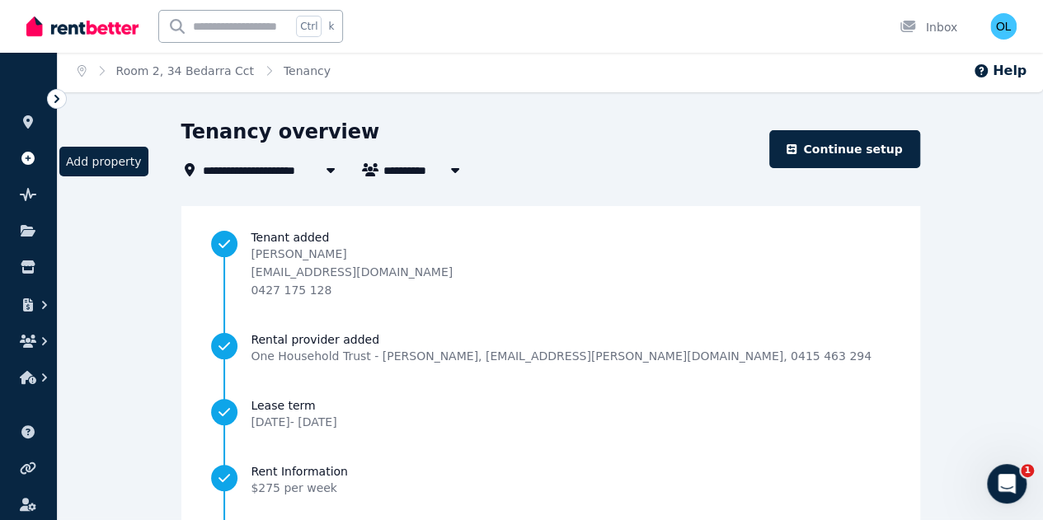
click at [23, 156] on icon at bounding box center [27, 158] width 13 height 13
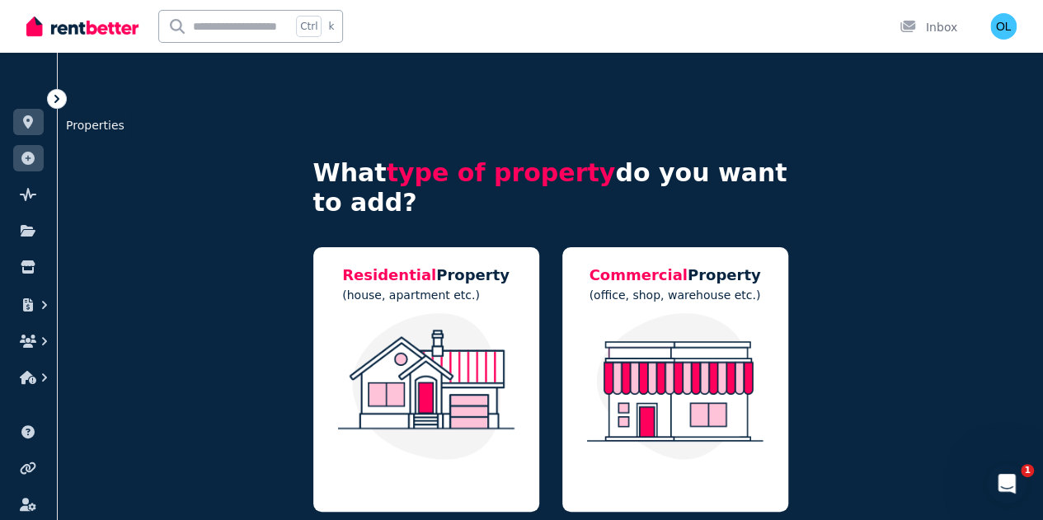
click at [30, 120] on icon at bounding box center [28, 121] width 10 height 13
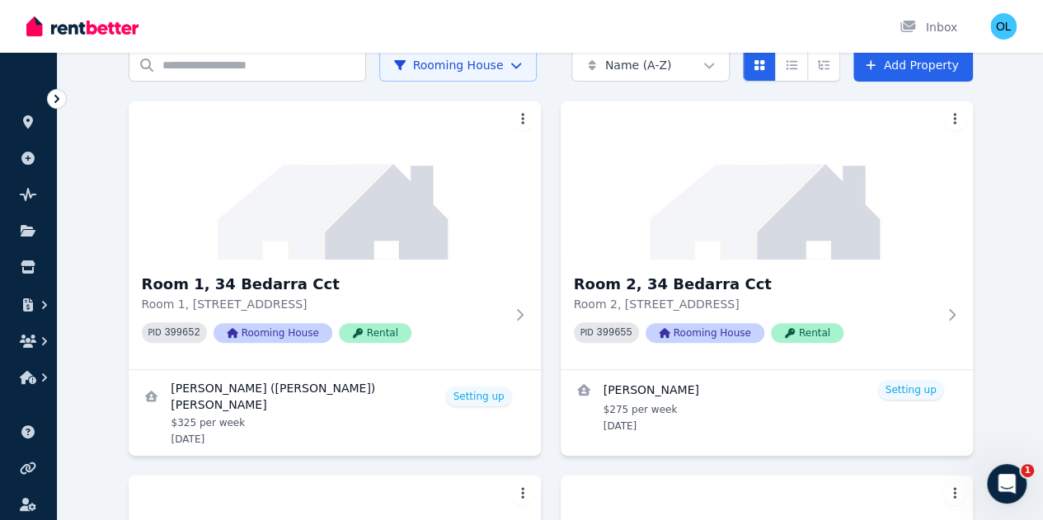
scroll to position [247, 0]
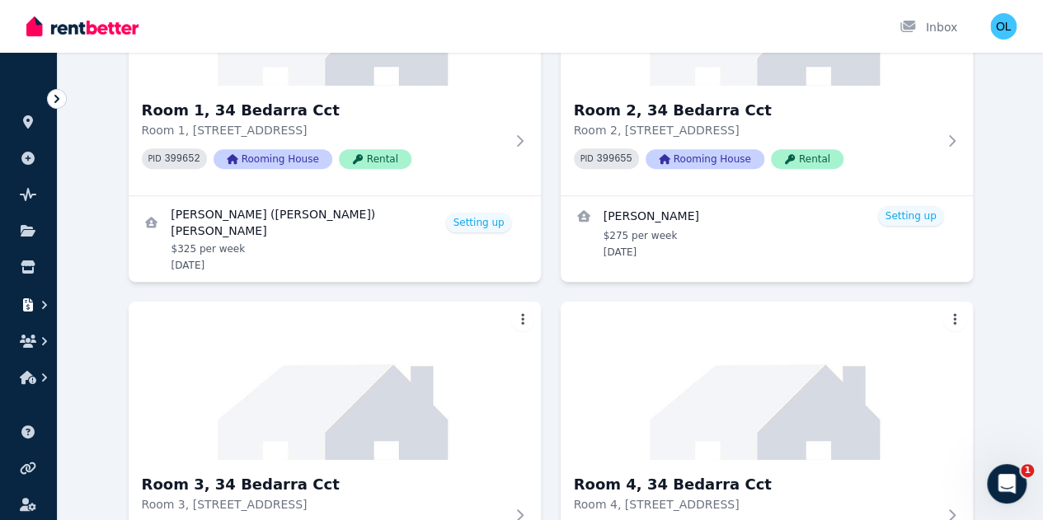
click at [46, 307] on icon "button" at bounding box center [44, 305] width 16 height 16
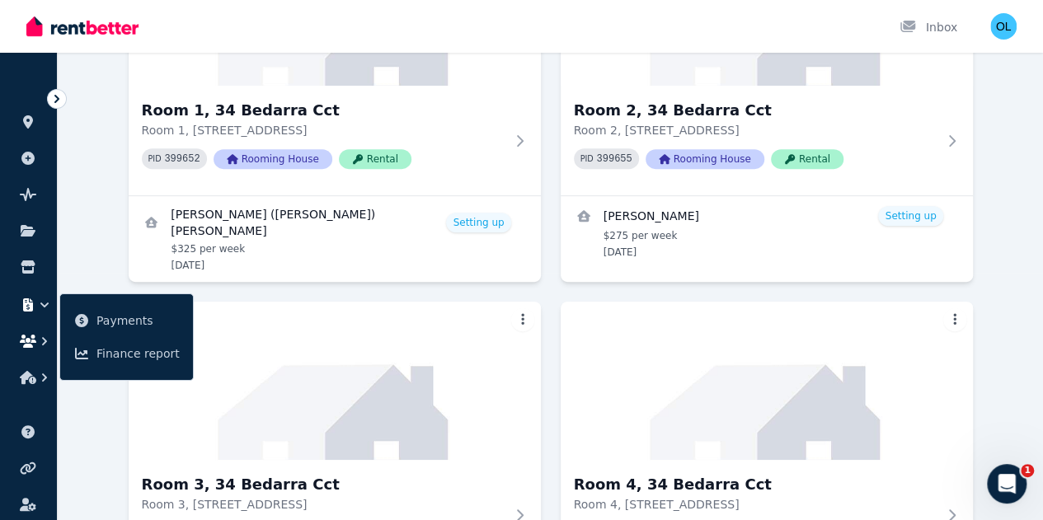
click at [45, 339] on icon "button" at bounding box center [44, 341] width 5 height 8
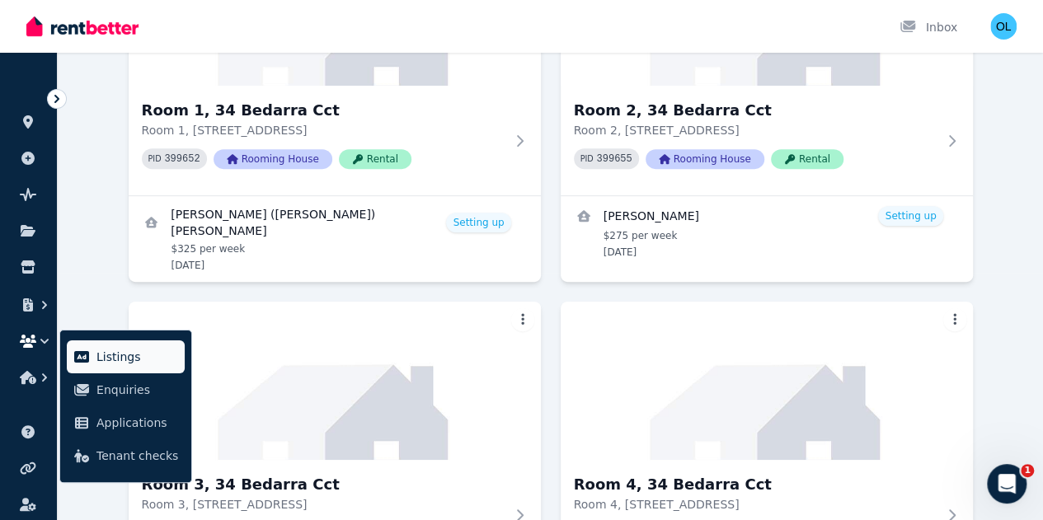
click at [117, 354] on span "Listings" at bounding box center [137, 357] width 82 height 20
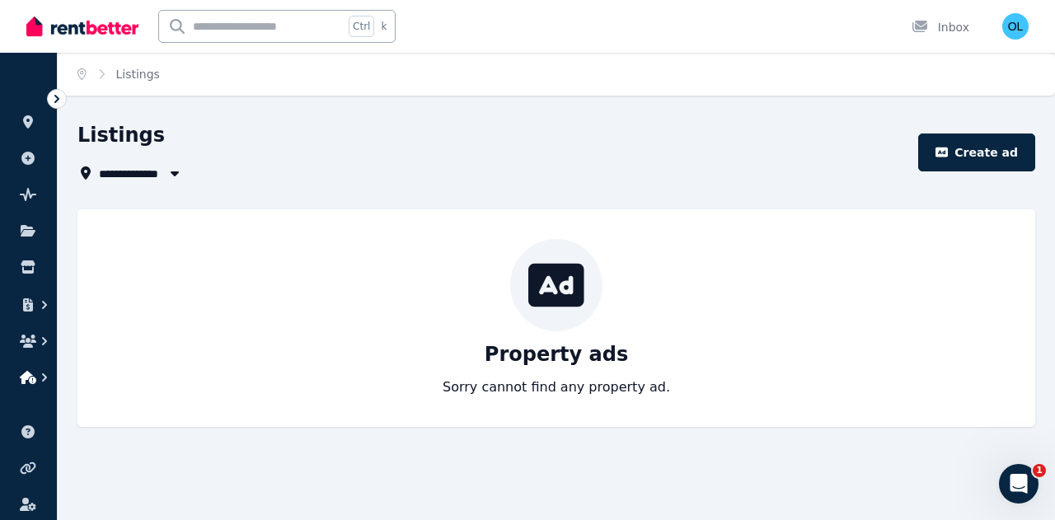
click at [45, 375] on icon "button" at bounding box center [44, 377] width 5 height 8
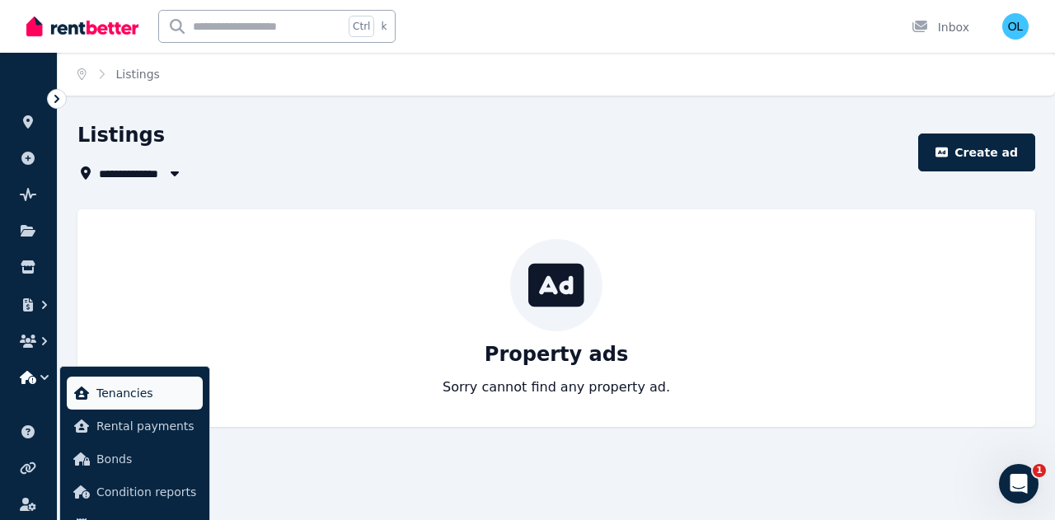
click at [112, 387] on span "Tenancies" at bounding box center [146, 393] width 100 height 20
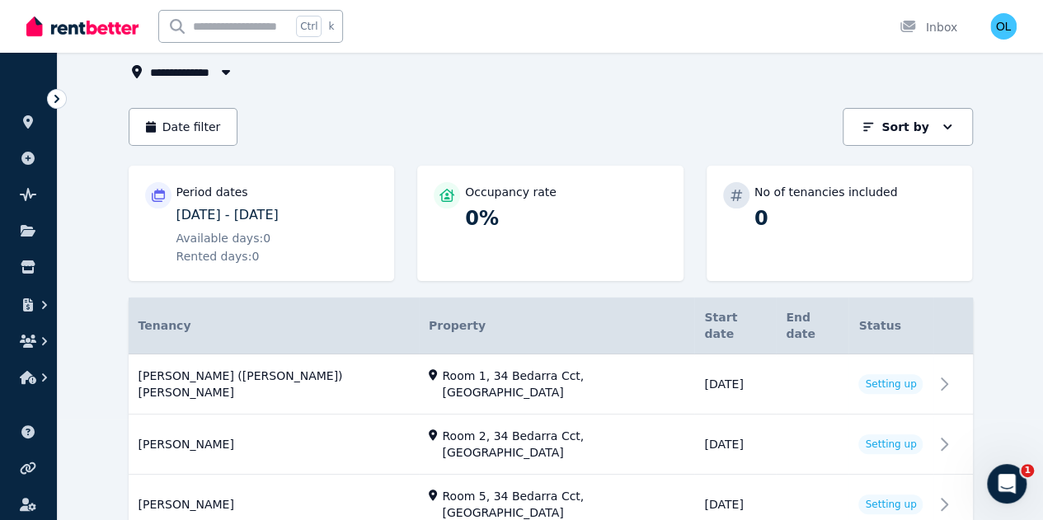
scroll to position [210, 0]
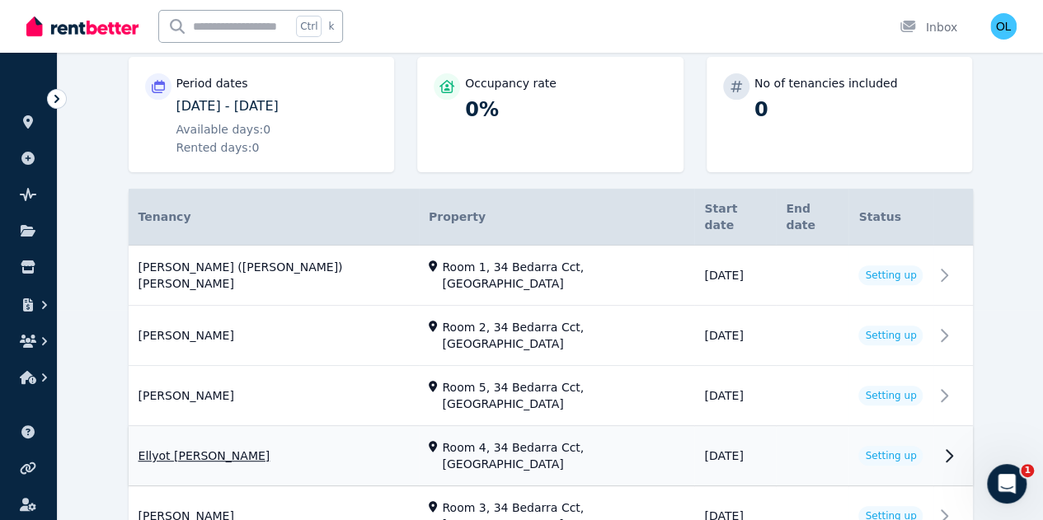
click at [973, 427] on link "View property details" at bounding box center [551, 456] width 844 height 59
